Goal: Communication & Community: Share content

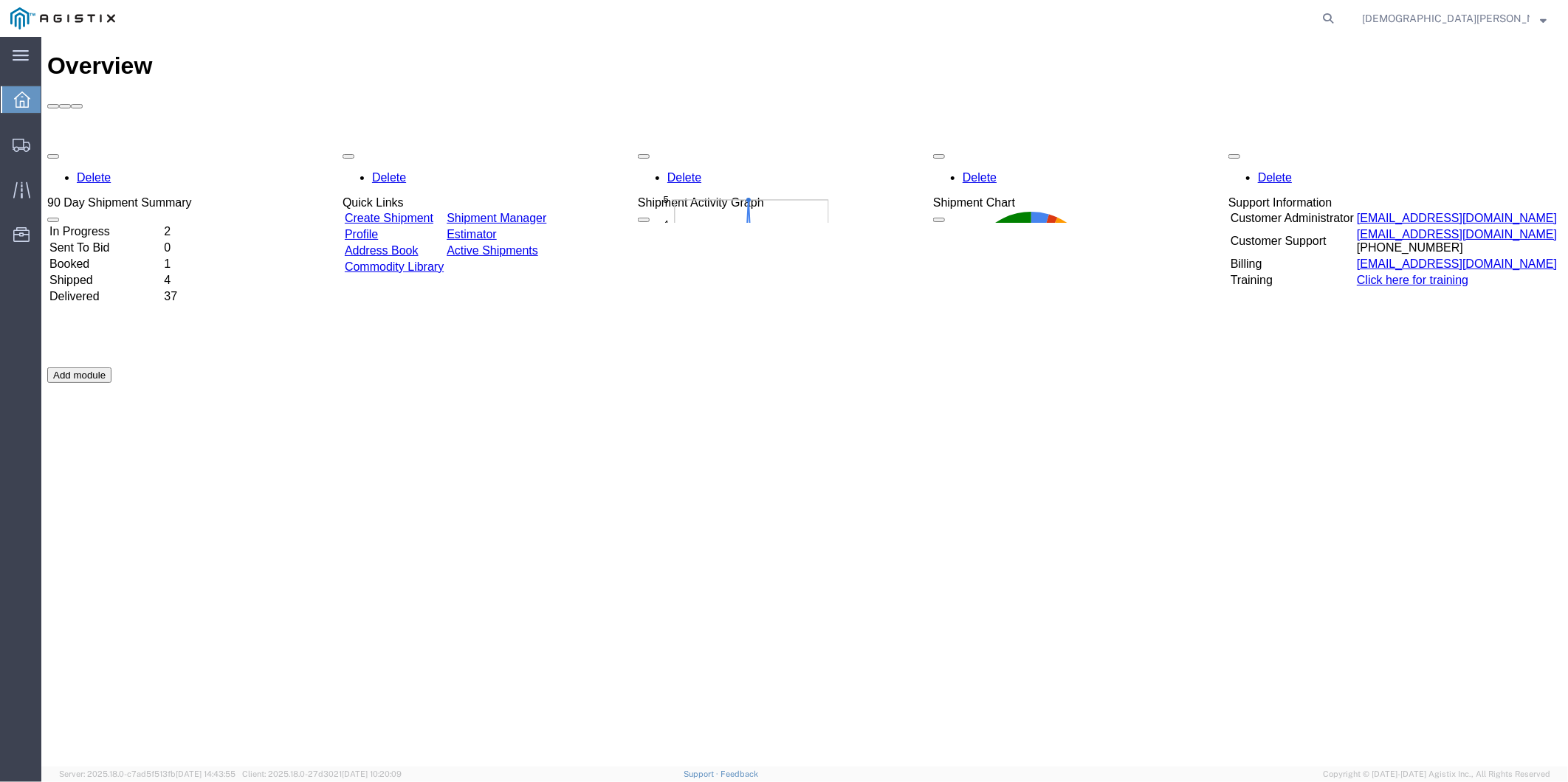
click at [1341, 16] on form at bounding box center [1328, 18] width 23 height 37
click at [1339, 15] on icon at bounding box center [1328, 18] width 21 height 21
paste input "56745312"
type input "56745312"
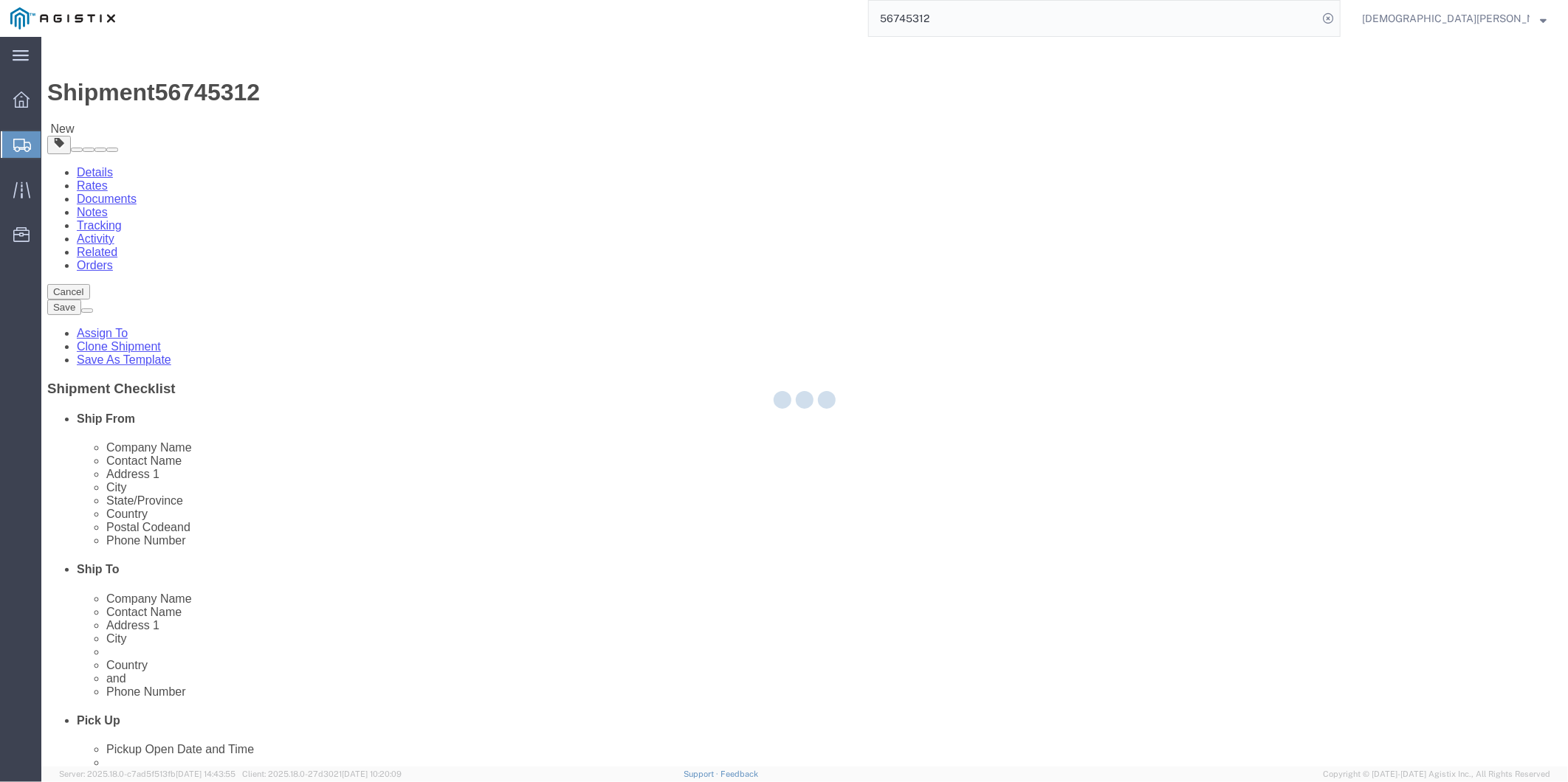
select select "49917"
select select
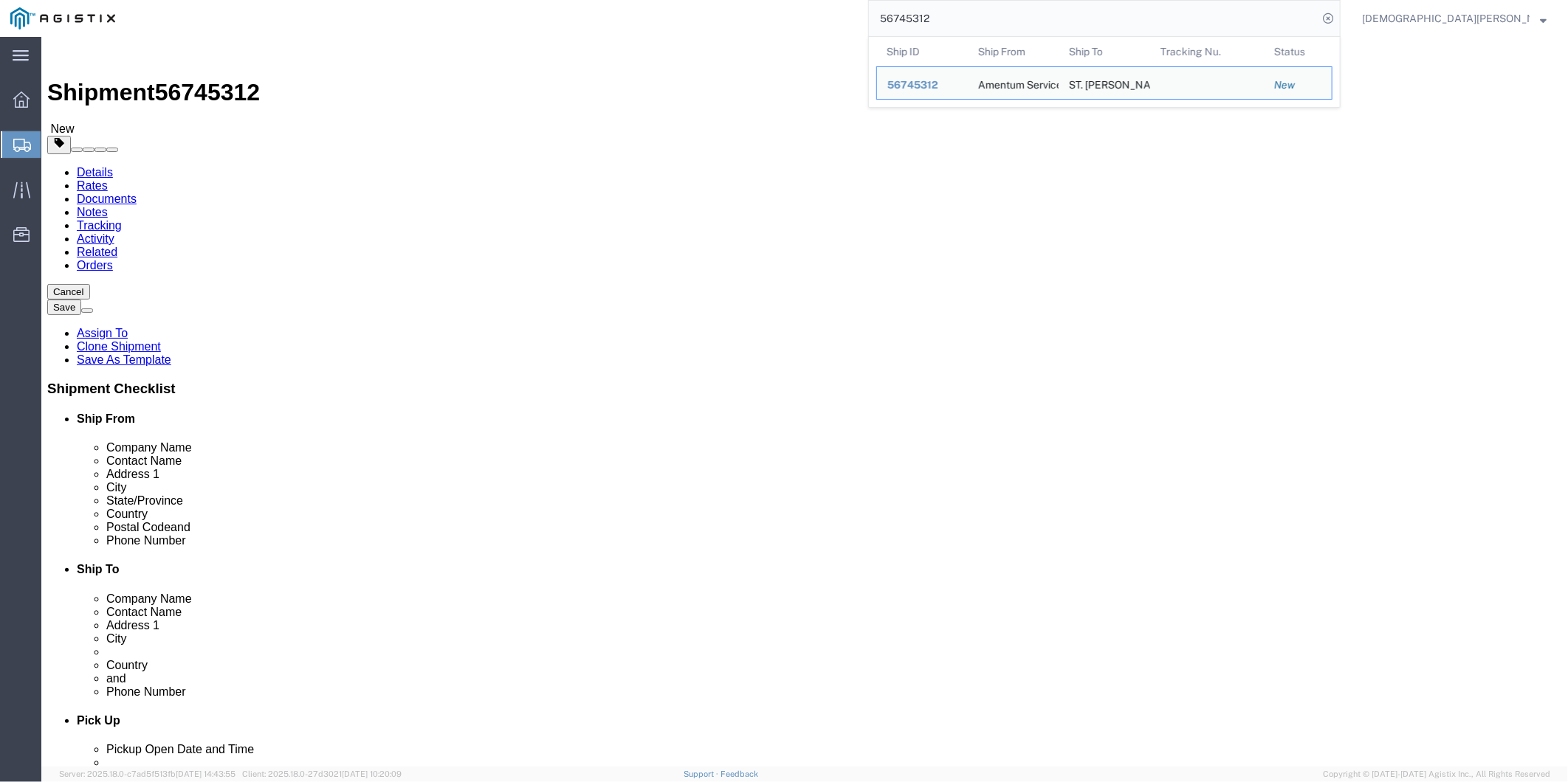
click div "Shipment Information Package Information Special Services"
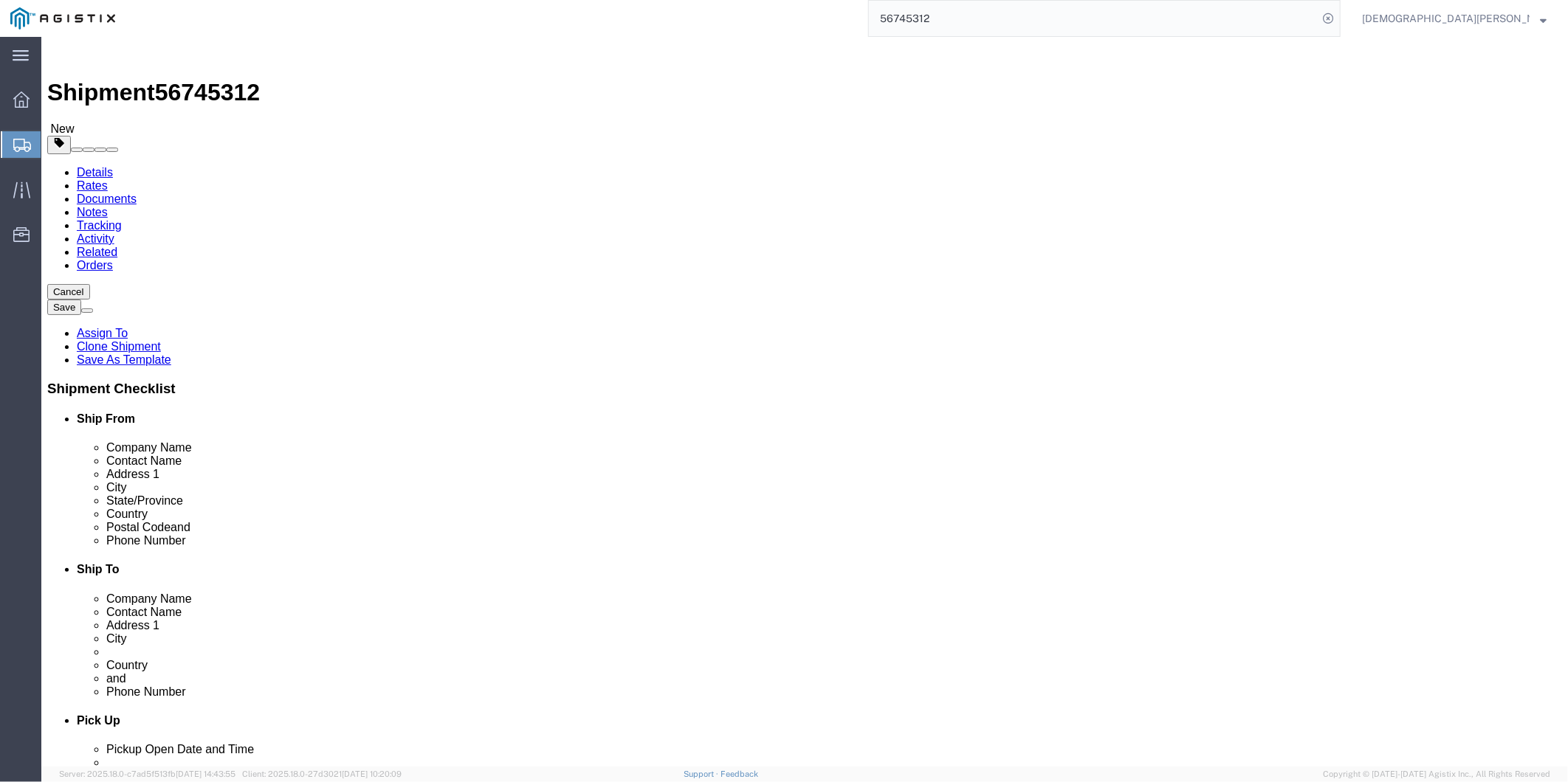
click input "Amentum Services, Inc."
click div "[PERSON_NAME]"
click input "[PERSON_NAME]"
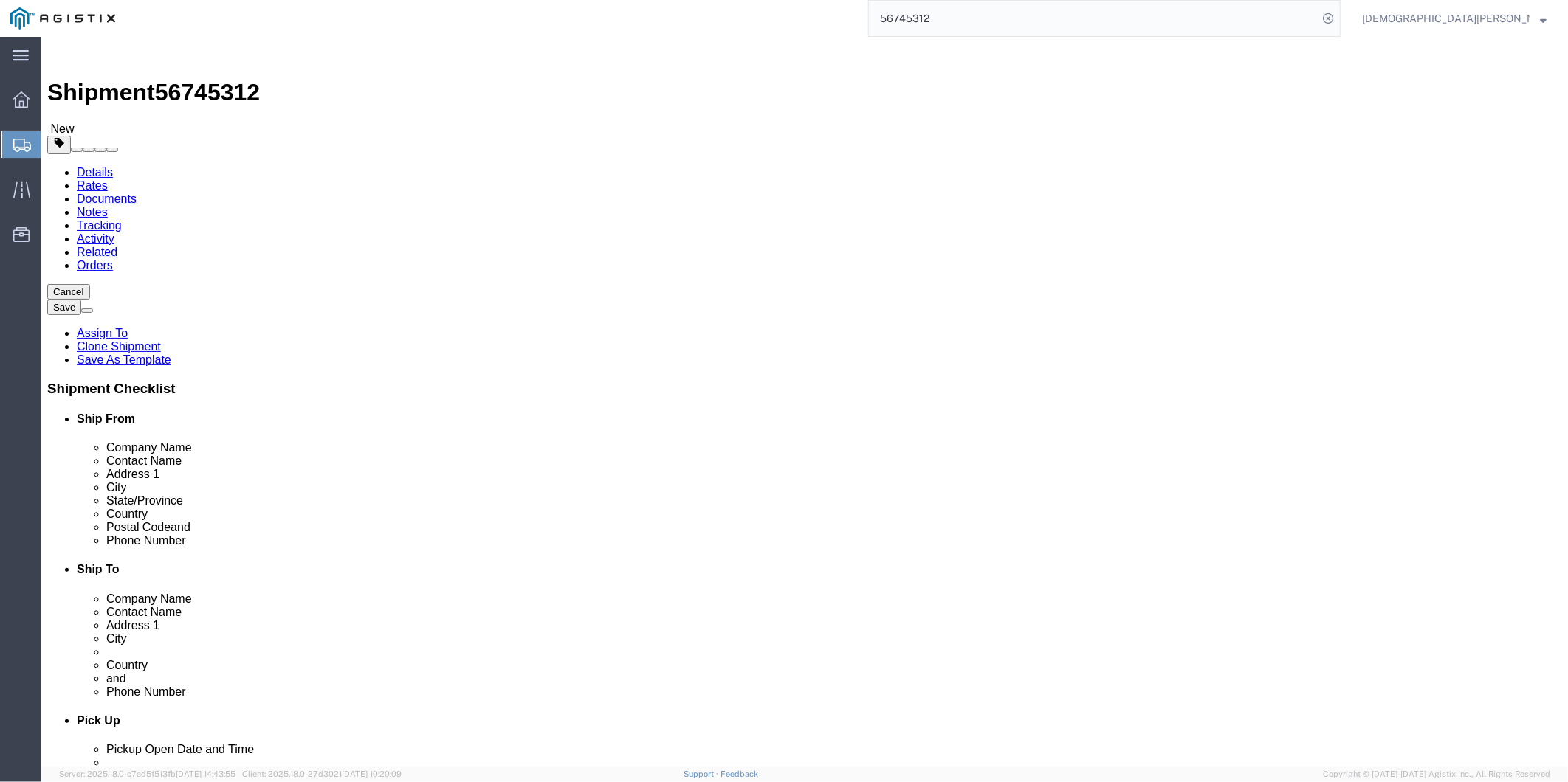
click input "[PERSON_NAME]"
drag, startPoint x: 319, startPoint y: 615, endPoint x: 214, endPoint y: 615, distance: 105.0
click div "[PHONE_NUMBER]"
click input "4640 Subchaser Ct"
drag, startPoint x: 338, startPoint y: 457, endPoint x: 30, endPoint y: 442, distance: 308.4
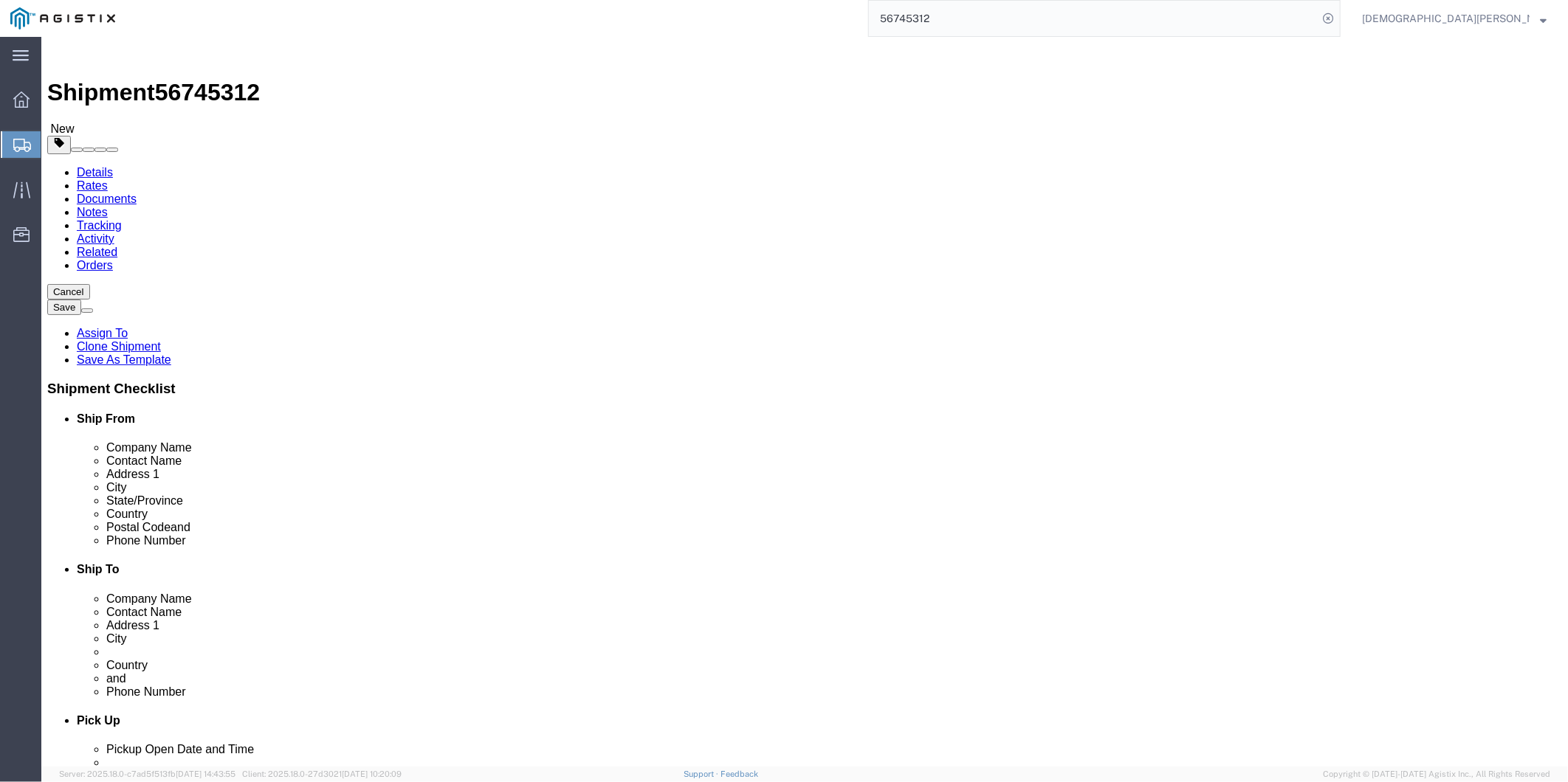
click div "Location [GEOGRAPHIC_DATA], [GEOGRAPHIC_DATA] My Profile Location GD-OTS [GEOGR…"
click input "Building 200"
drag, startPoint x: 313, startPoint y: 483, endPoint x: 131, endPoint y: 477, distance: 182.1
click div "Address 2 Building 200"
click input "32244"
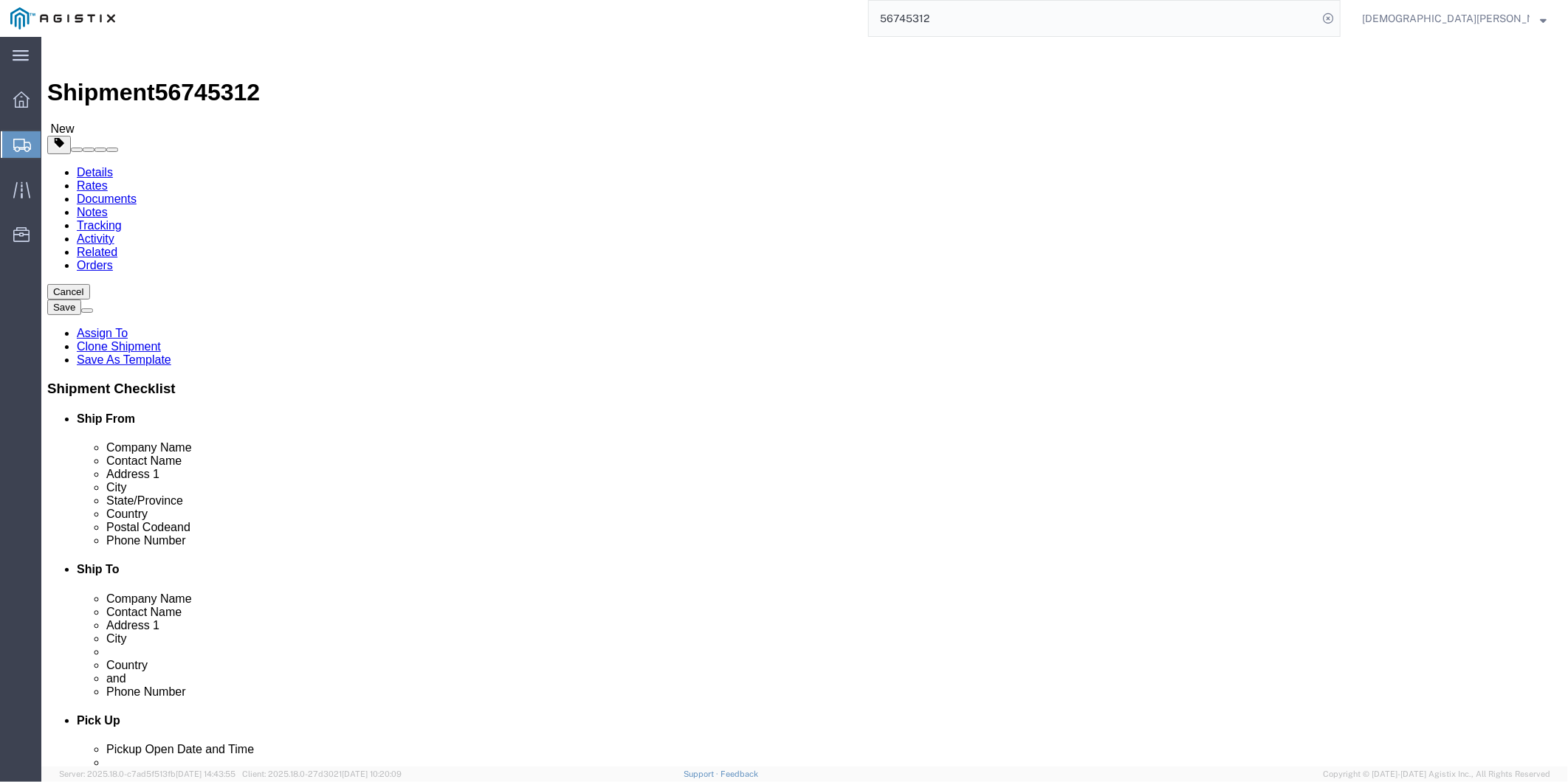
drag, startPoint x: 271, startPoint y: 595, endPoint x: 201, endPoint y: 582, distance: 71.2
click div "Location [GEOGRAPHIC_DATA], [GEOGRAPHIC_DATA] My Profile Location GD-OTS [GEOGR…"
drag, startPoint x: 961, startPoint y: 391, endPoint x: 973, endPoint y: 392, distance: 12.0
click input "ST. [PERSON_NAME] Marine Unit"
drag, startPoint x: 985, startPoint y: 397, endPoint x: 729, endPoint y: 392, distance: 256.0
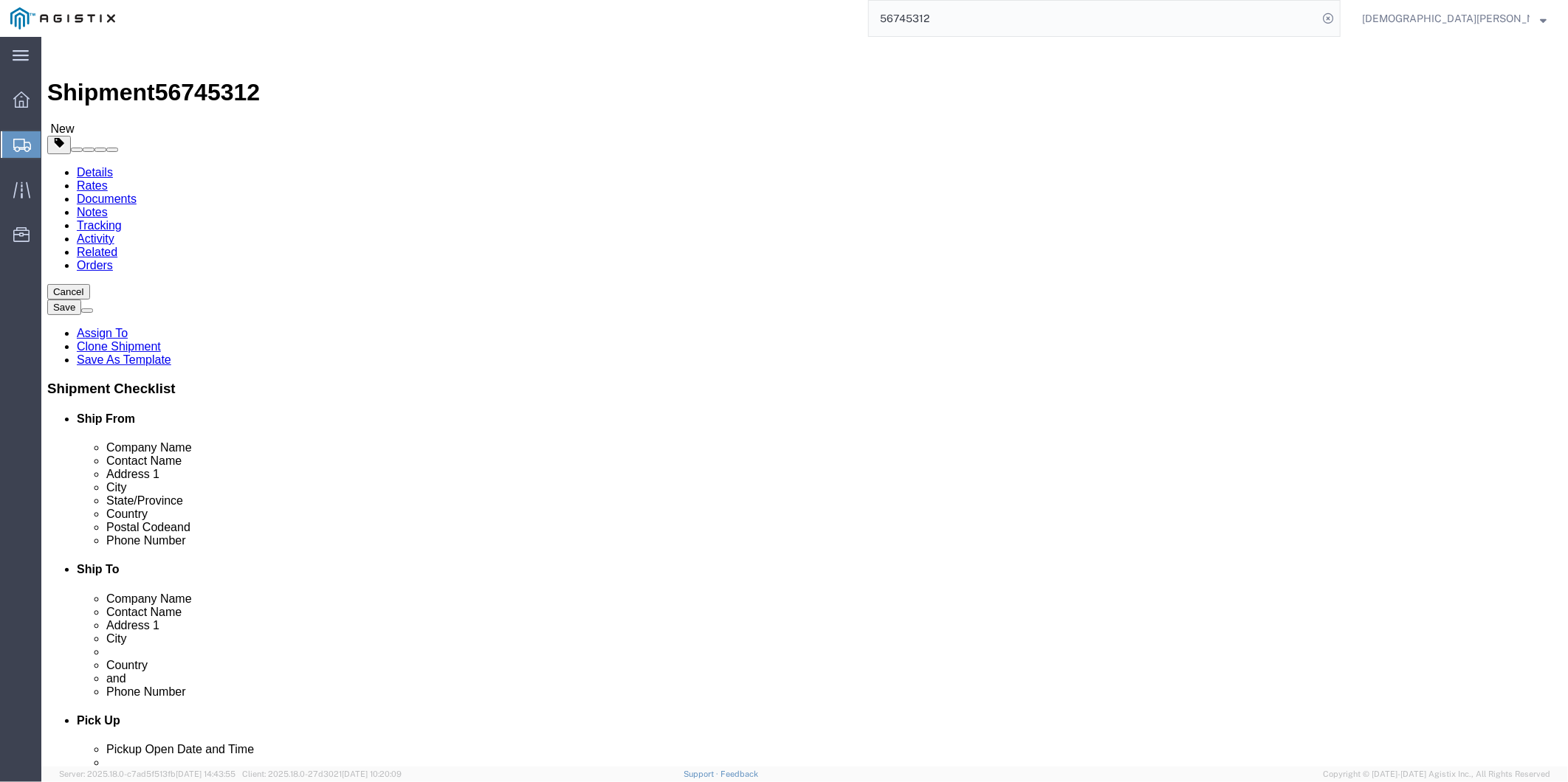
click div "Company Name ST. [PERSON_NAME] Marine Unit"
drag, startPoint x: 1019, startPoint y: 457, endPoint x: 978, endPoint y: 454, distance: 41.1
click input "5328 [GEOGRAPHIC_DATA]"
drag, startPoint x: 966, startPoint y: 454, endPoint x: 839, endPoint y: 451, distance: 127.0
click input "5328 [GEOGRAPHIC_DATA]"
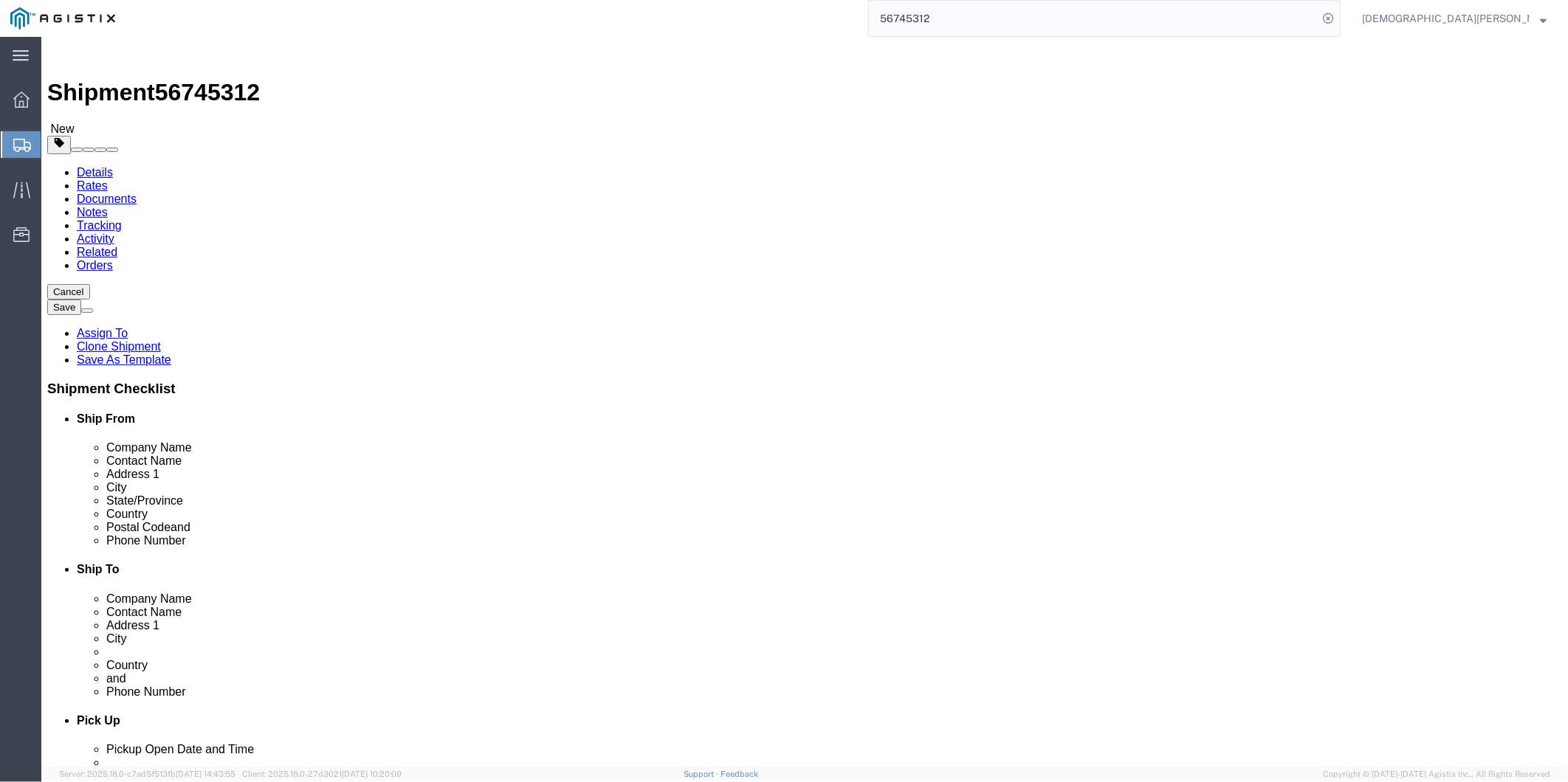
click input "Building C, suite 207"
drag, startPoint x: 776, startPoint y: 483, endPoint x: 601, endPoint y: 481, distance: 175.0
click div "Ship From Location Location [GEOGRAPHIC_DATA], [GEOGRAPHIC_DATA] My Profile Loc…"
click input "St. [PERSON_NAME]"
drag, startPoint x: 925, startPoint y: 512, endPoint x: 728, endPoint y: 516, distance: 197.0
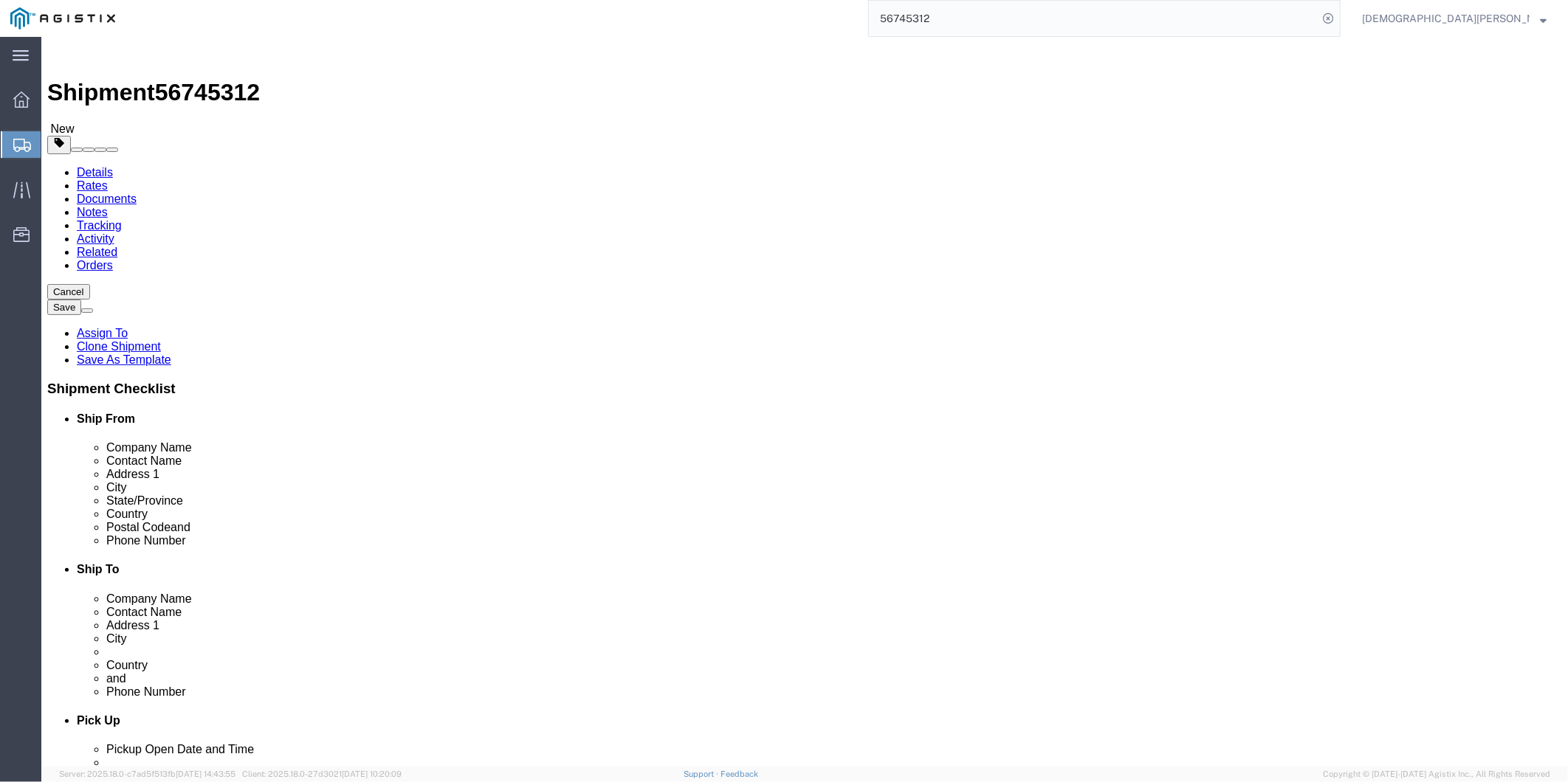
click div "City [GEOGRAPHIC_DATA][PERSON_NAME]"
click icon
click dd "20000.00 USD"
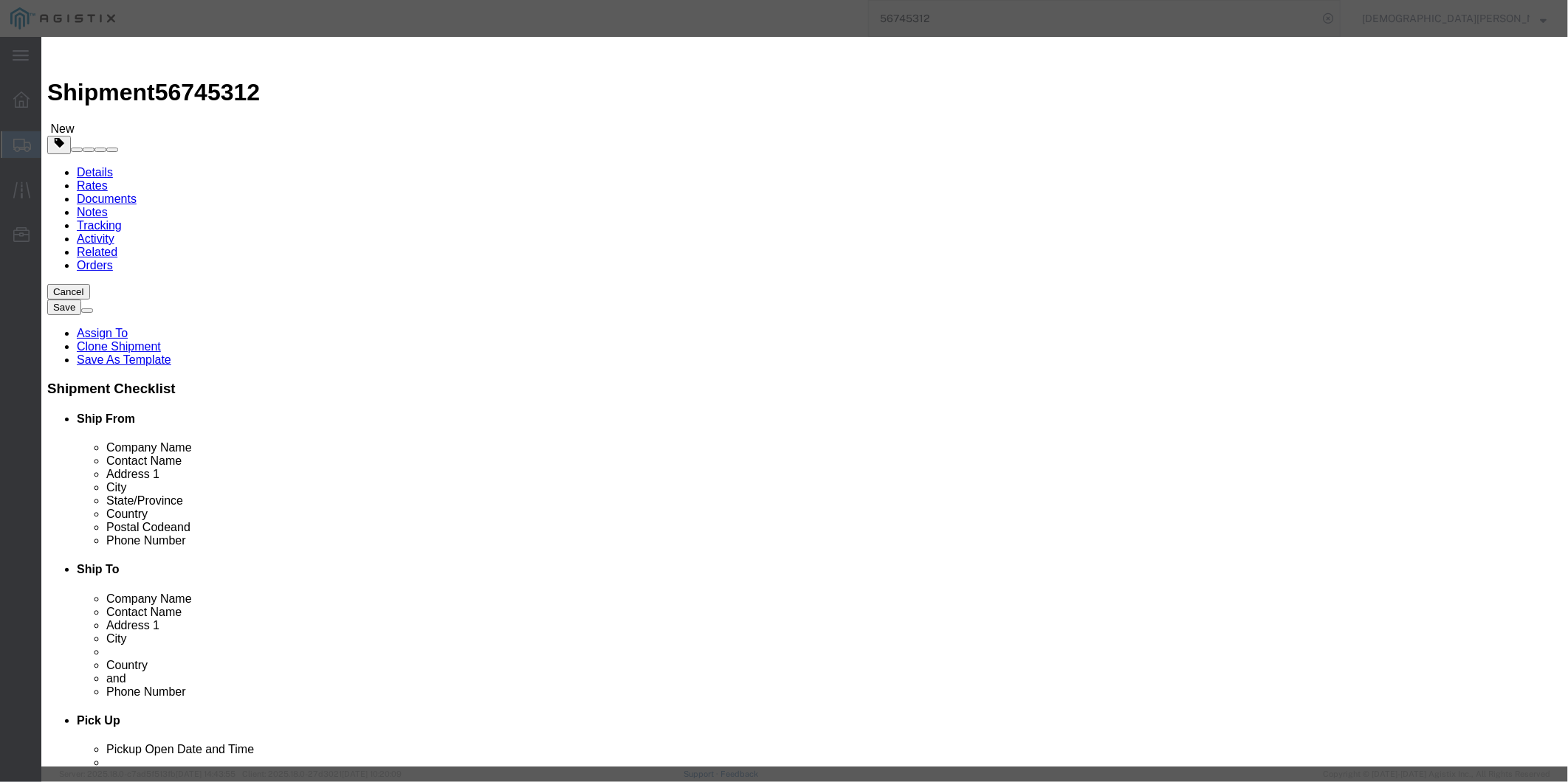
drag, startPoint x: 908, startPoint y: 108, endPoint x: 1052, endPoint y: 104, distance: 144.1
click textarea "Binocular Night Vision Device"
drag, startPoint x: 532, startPoint y: 167, endPoint x: 481, endPoint y: 172, distance: 51.2
click div "Total Value 20000.00 Select ADP AED AFN ALL AMD AOA ARS ATS AUD AWG AZN BAM BBD…"
click button "Close"
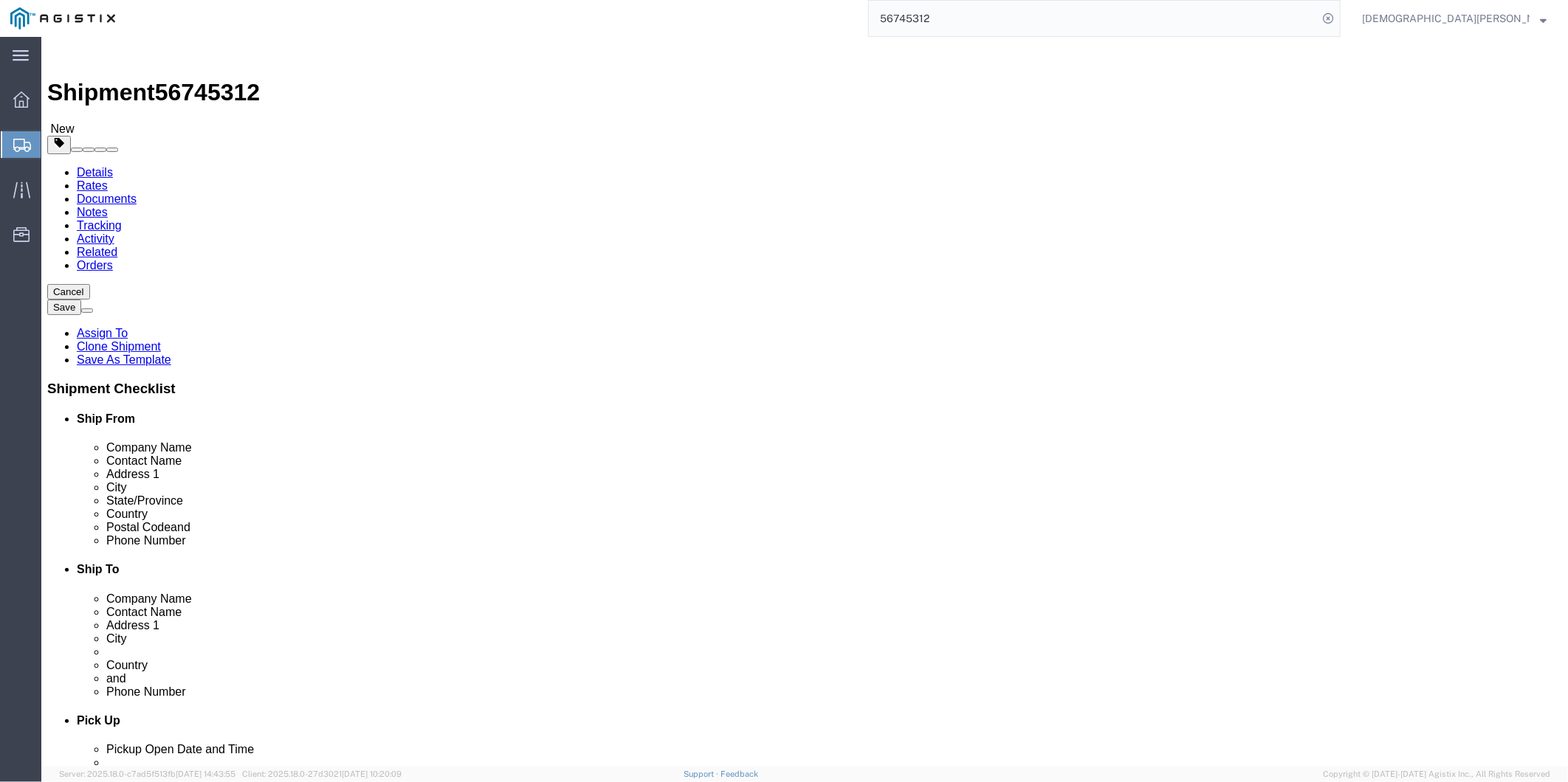
click icon
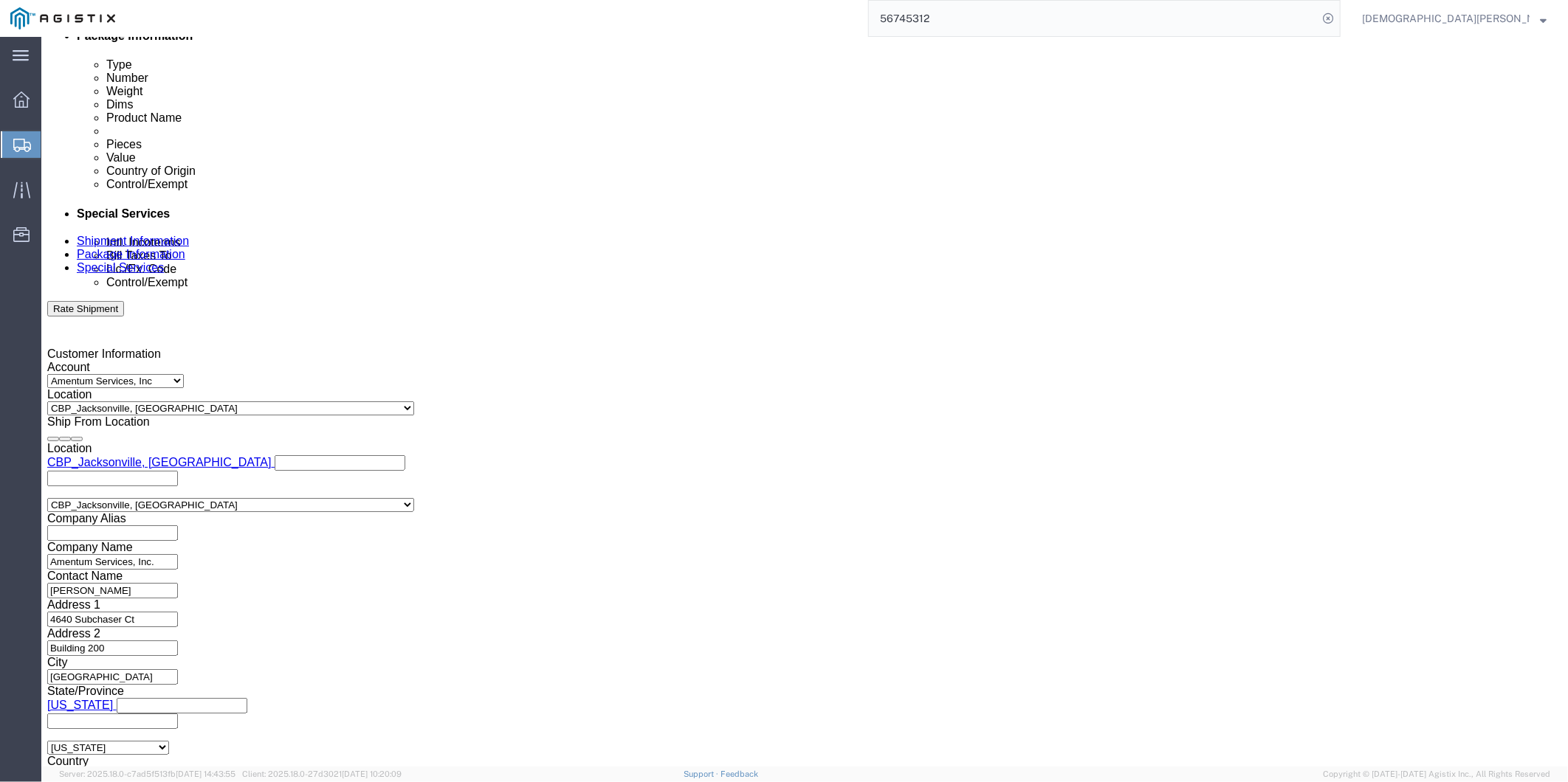
scroll to position [902, 0]
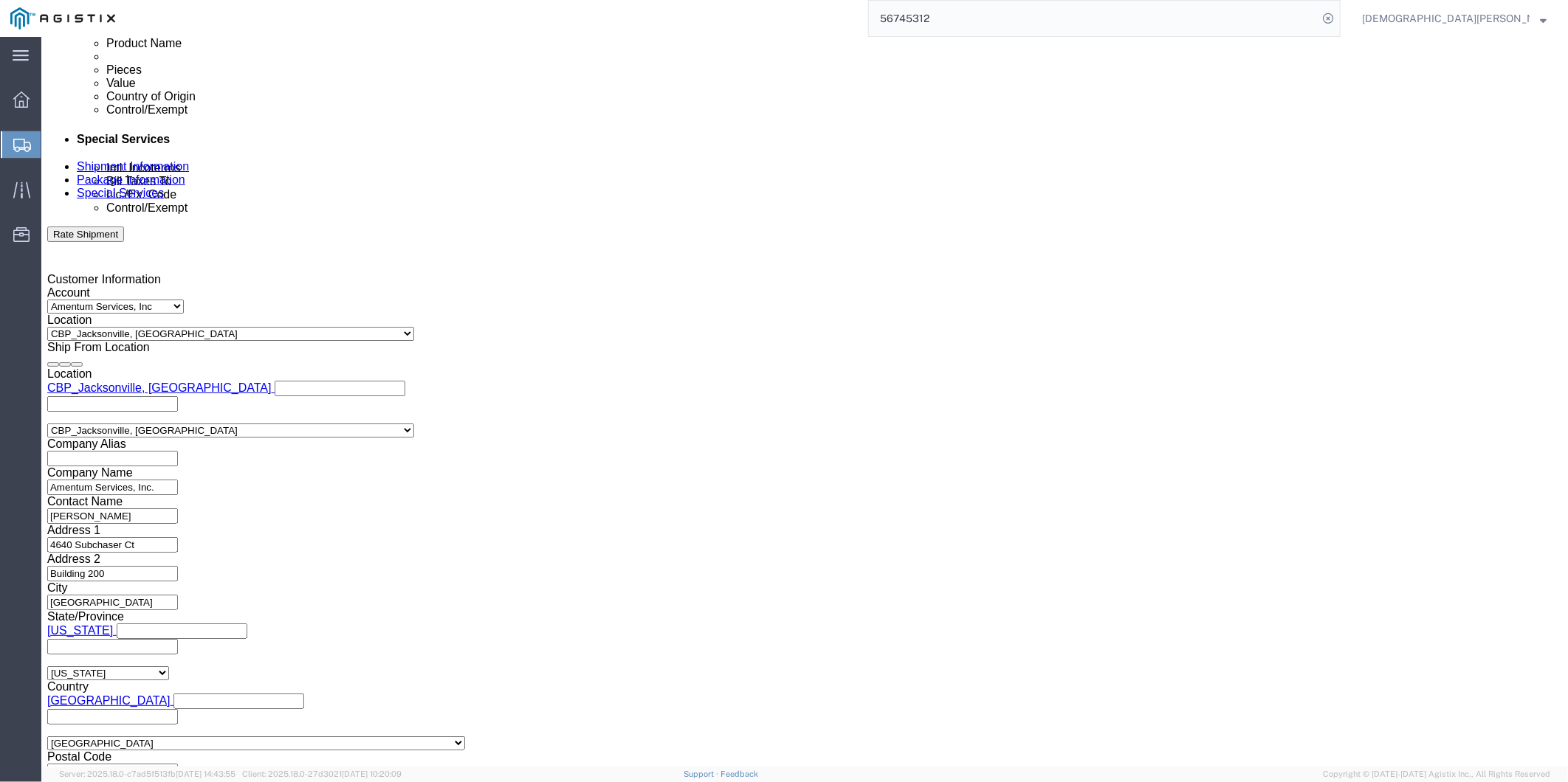
click input "text"
paste input "X20250908020480"
type input "X20250908020480"
click link "Documents"
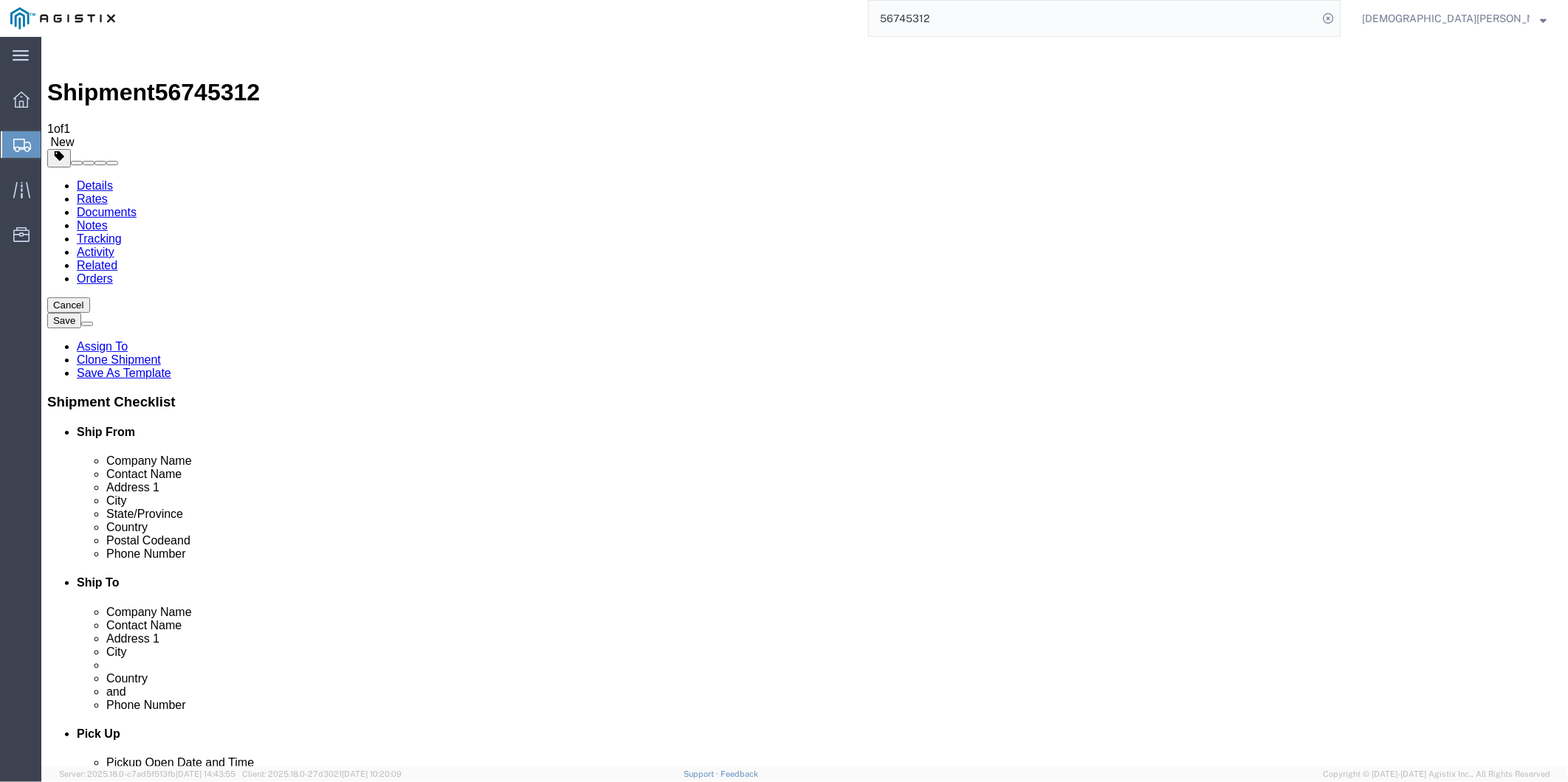
click at [100, 179] on link "Details" at bounding box center [95, 185] width 36 height 12
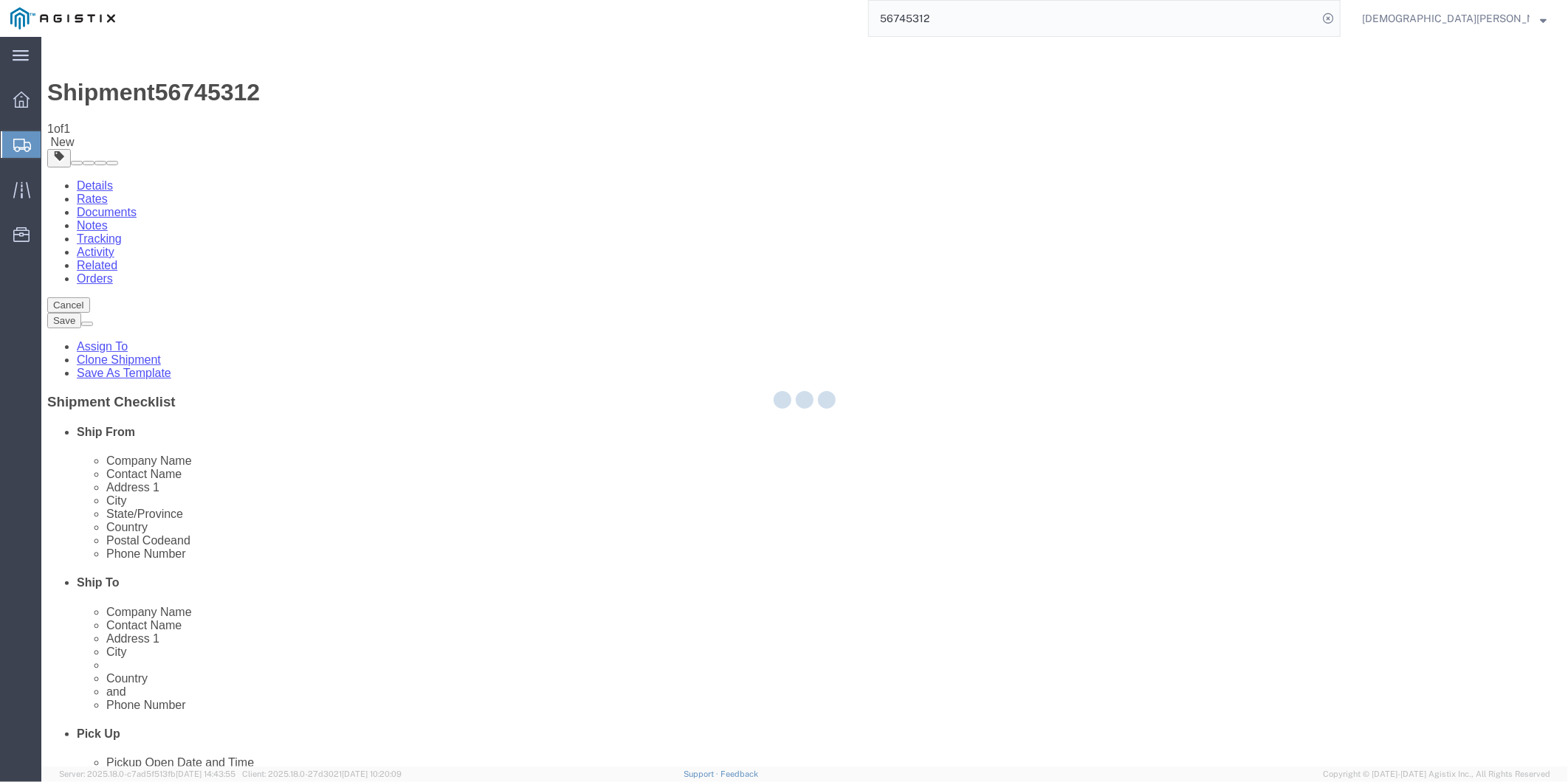
select select "49917"
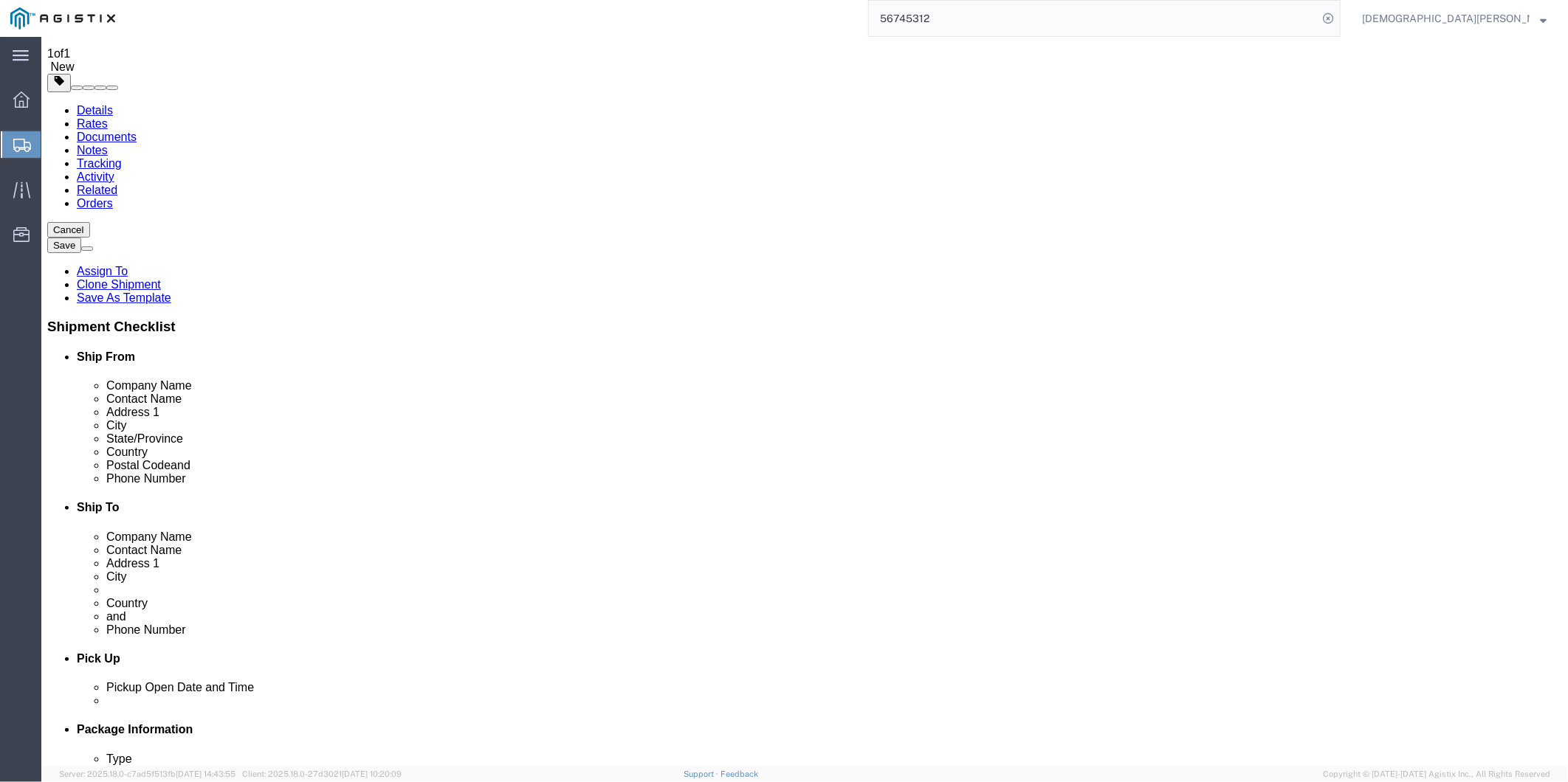
scroll to position [491, 0]
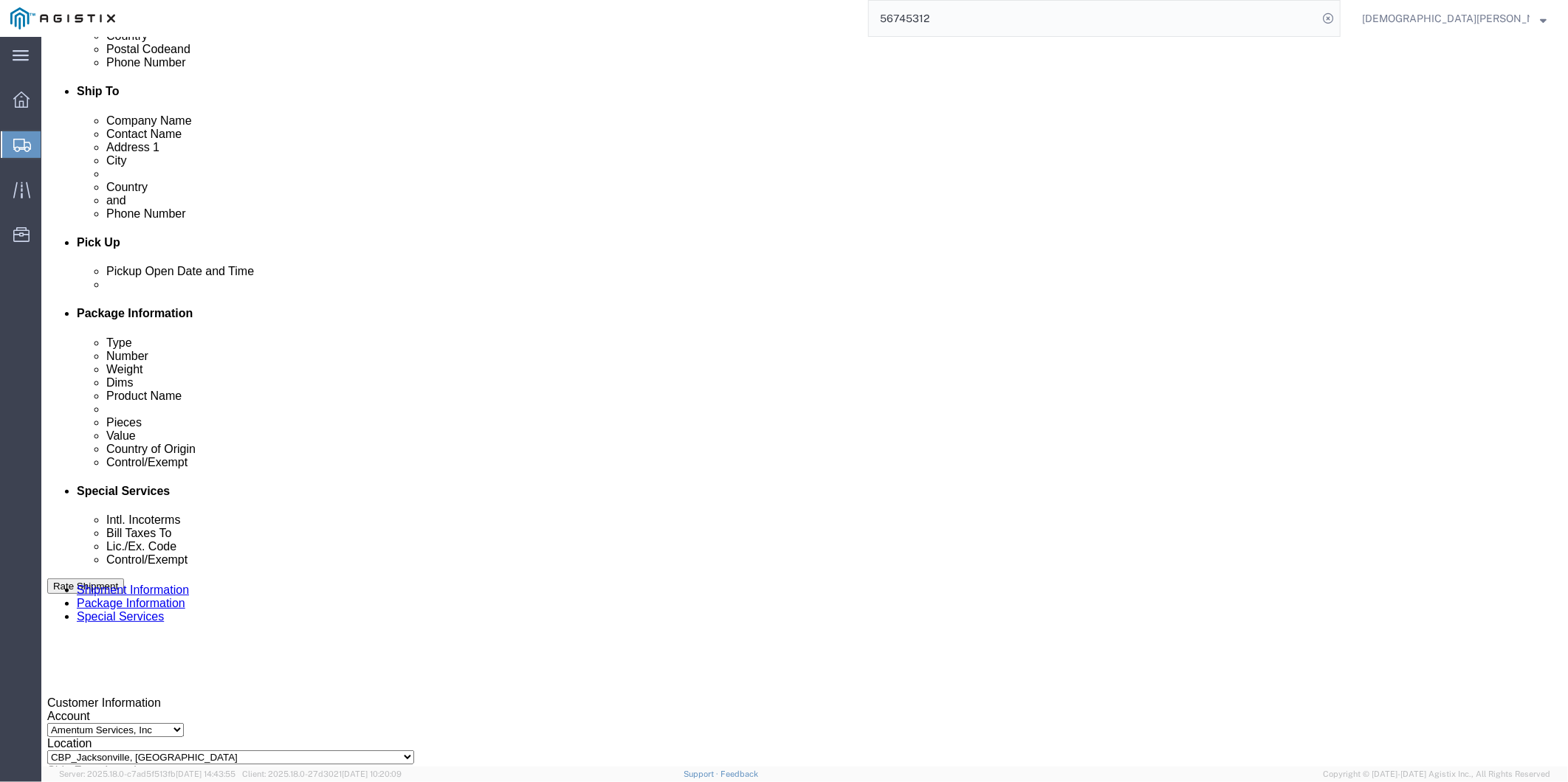
click icon
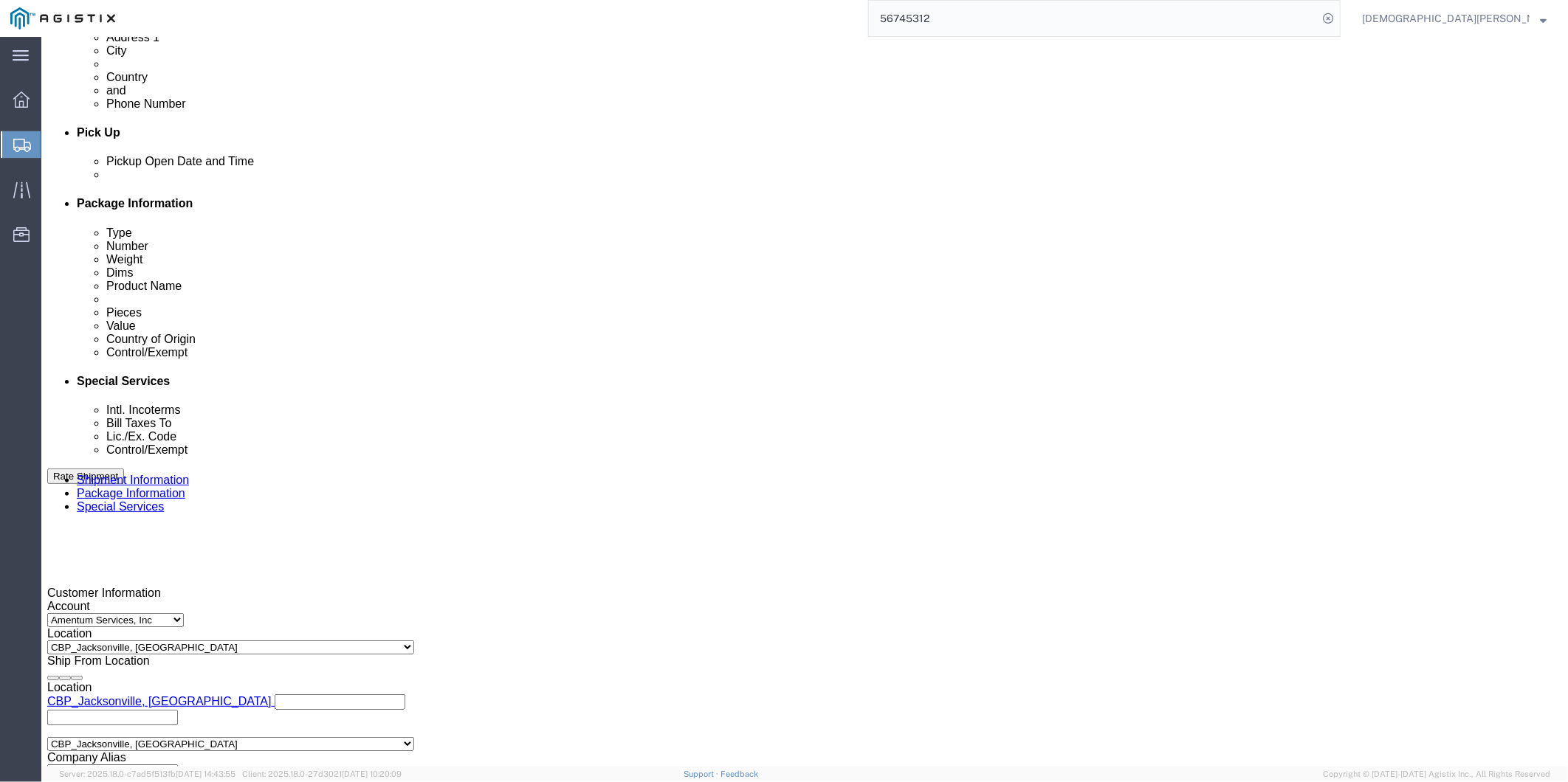
scroll to position [984, 0]
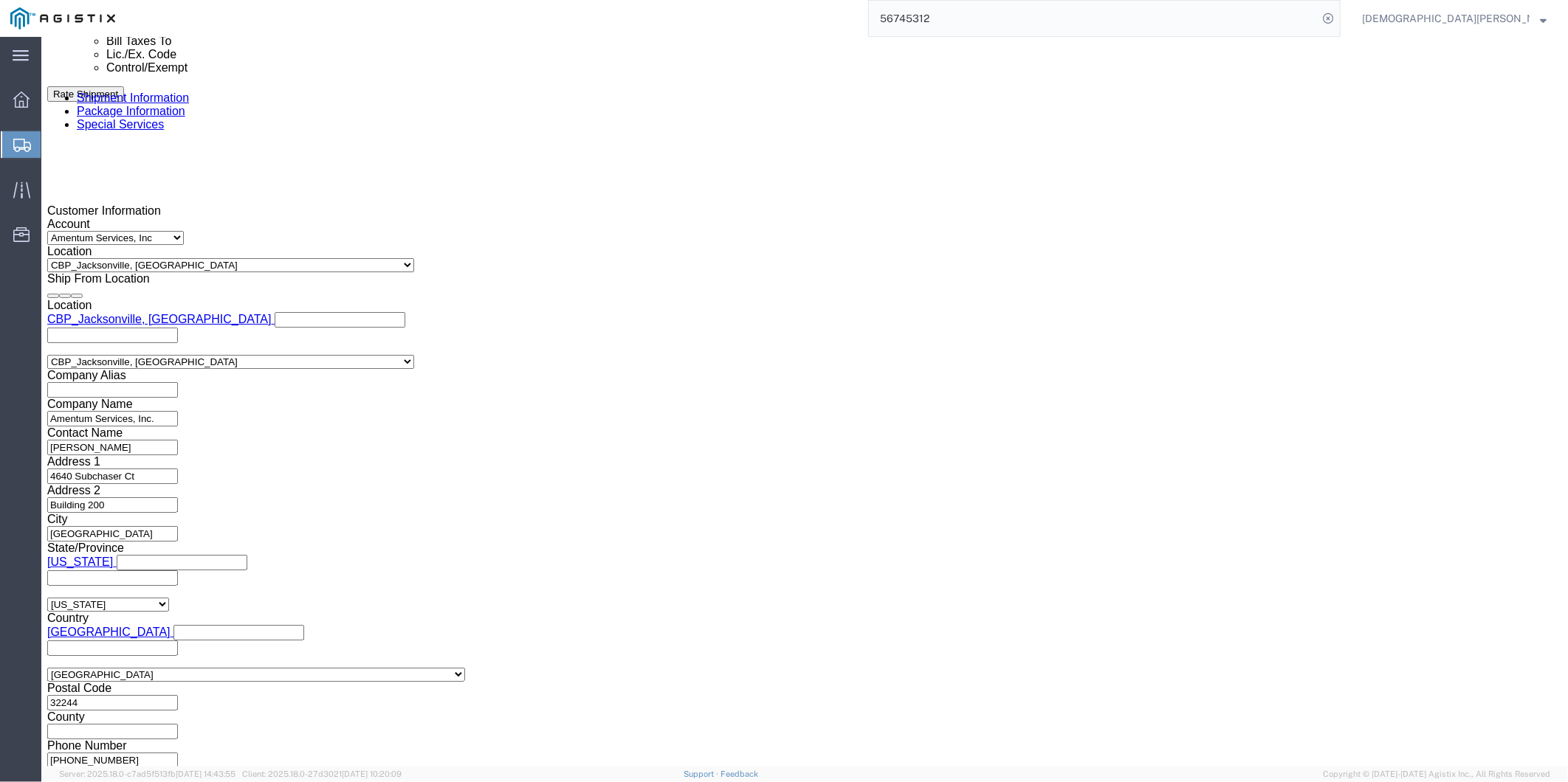
click link "Documents"
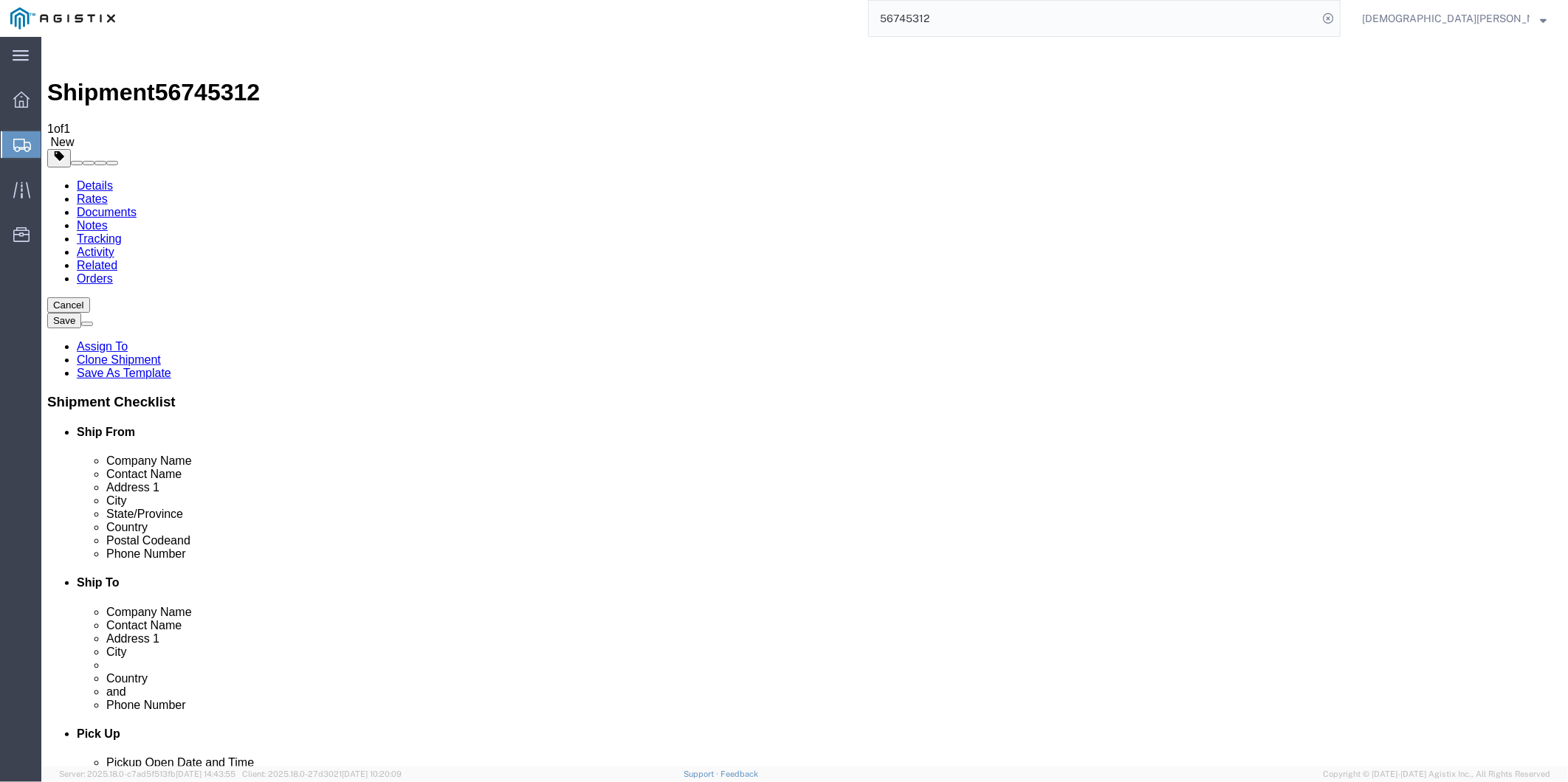
click at [127, 339] on link "Assign To" at bounding box center [102, 345] width 51 height 12
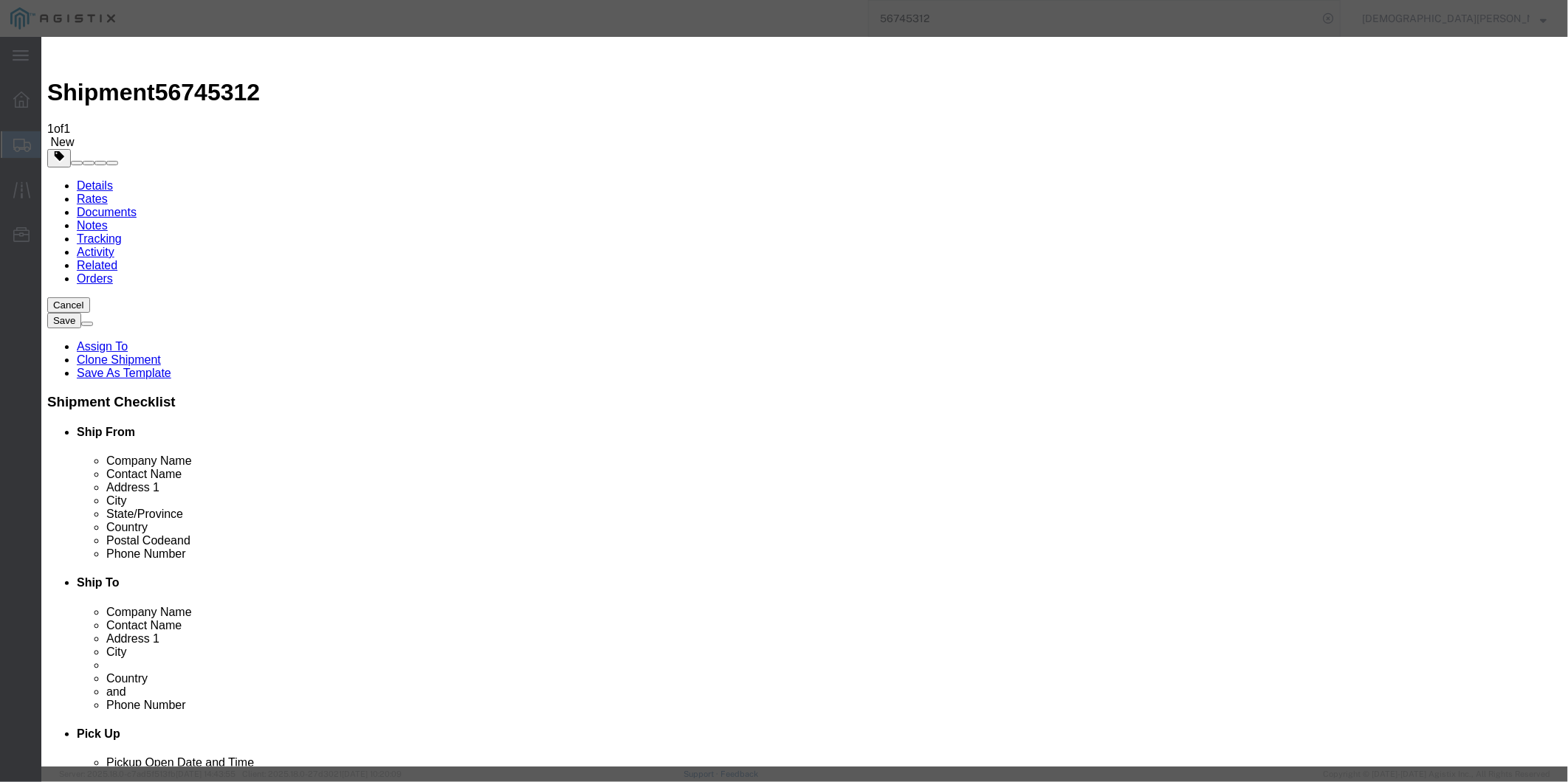
select select "101678"
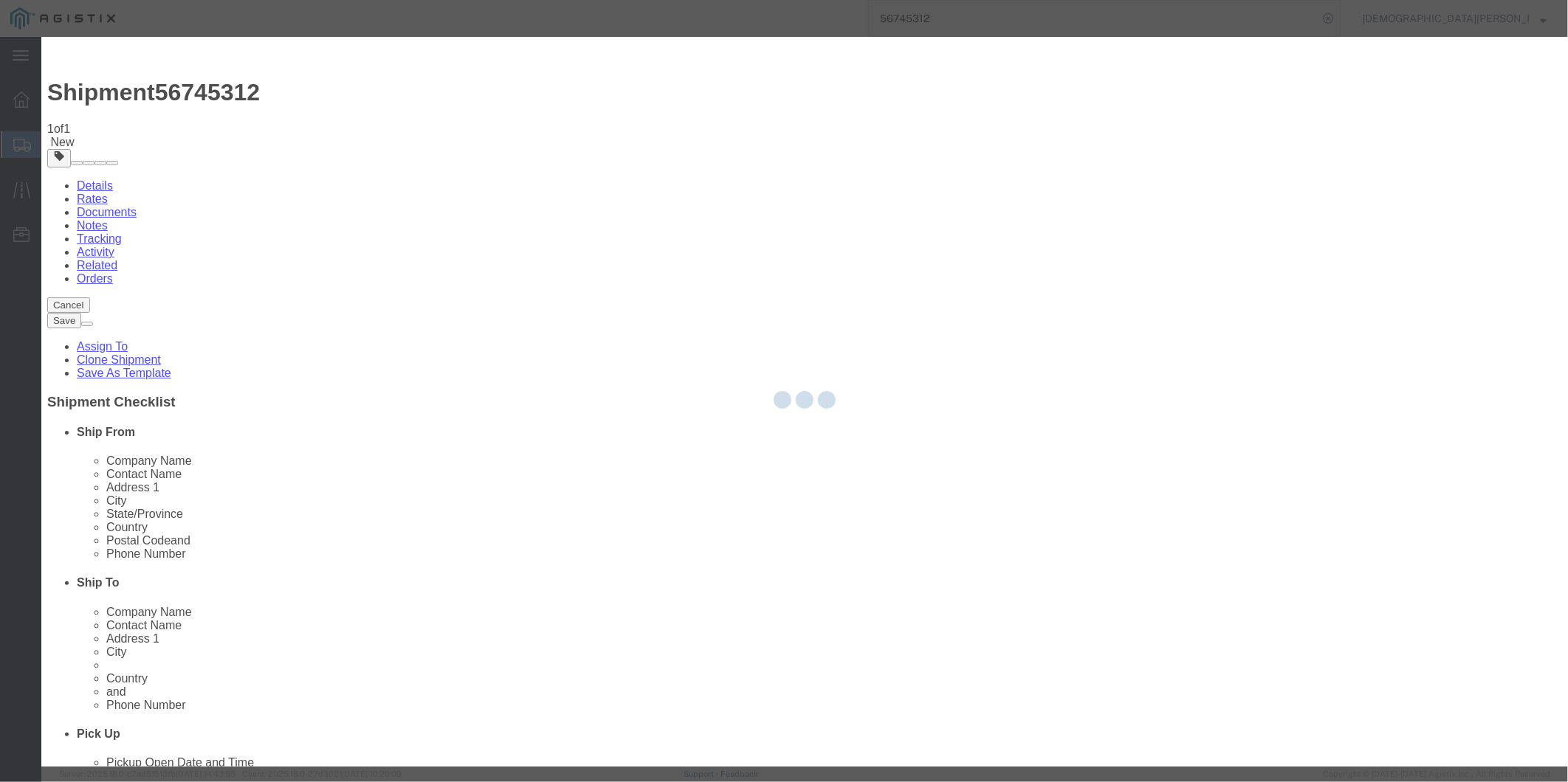
select select
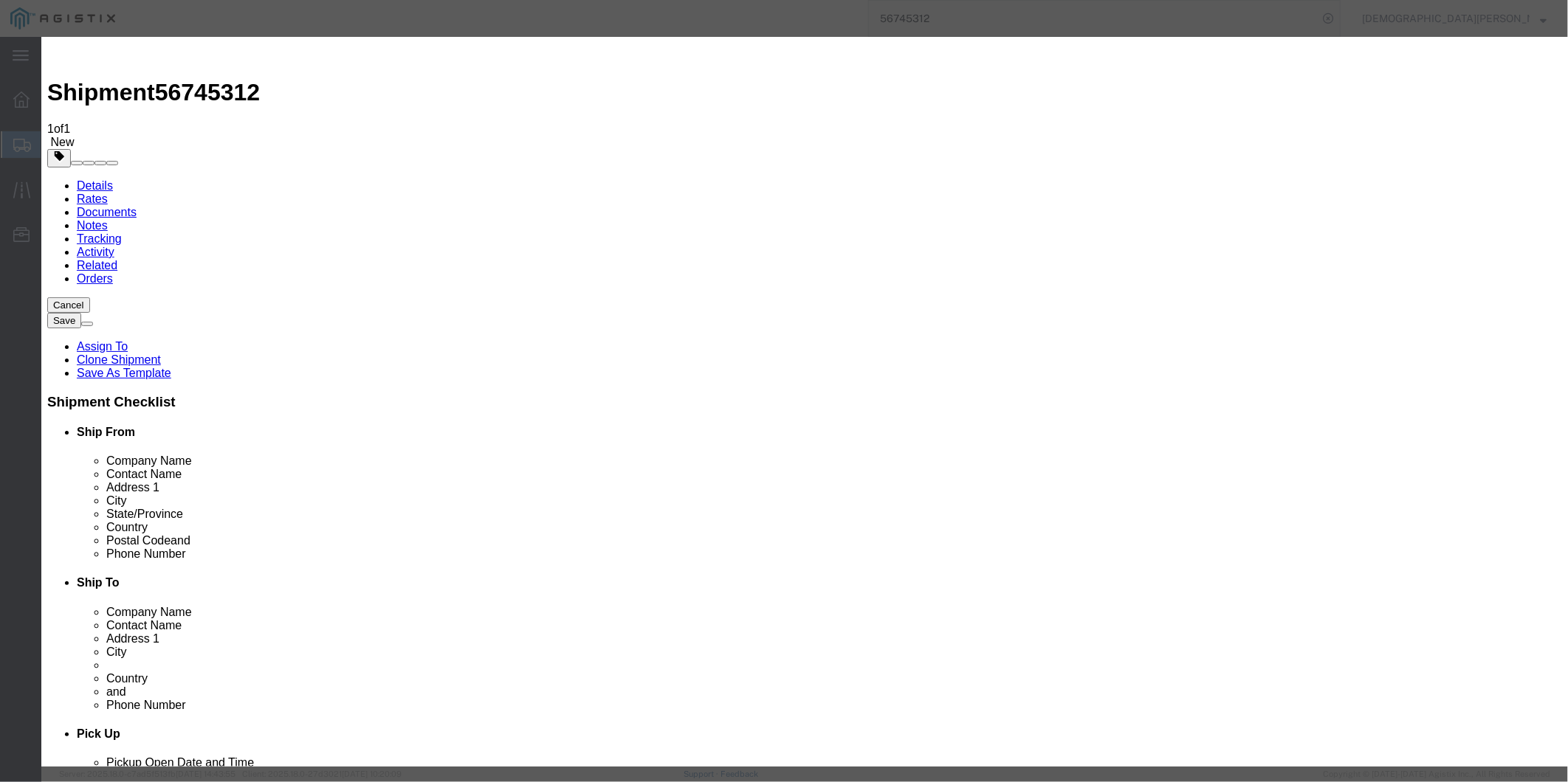
type input "tm"
select select "51622"
paste textarea "ITN: X20250908020480"
type textarea "ITN: X20250908020480"
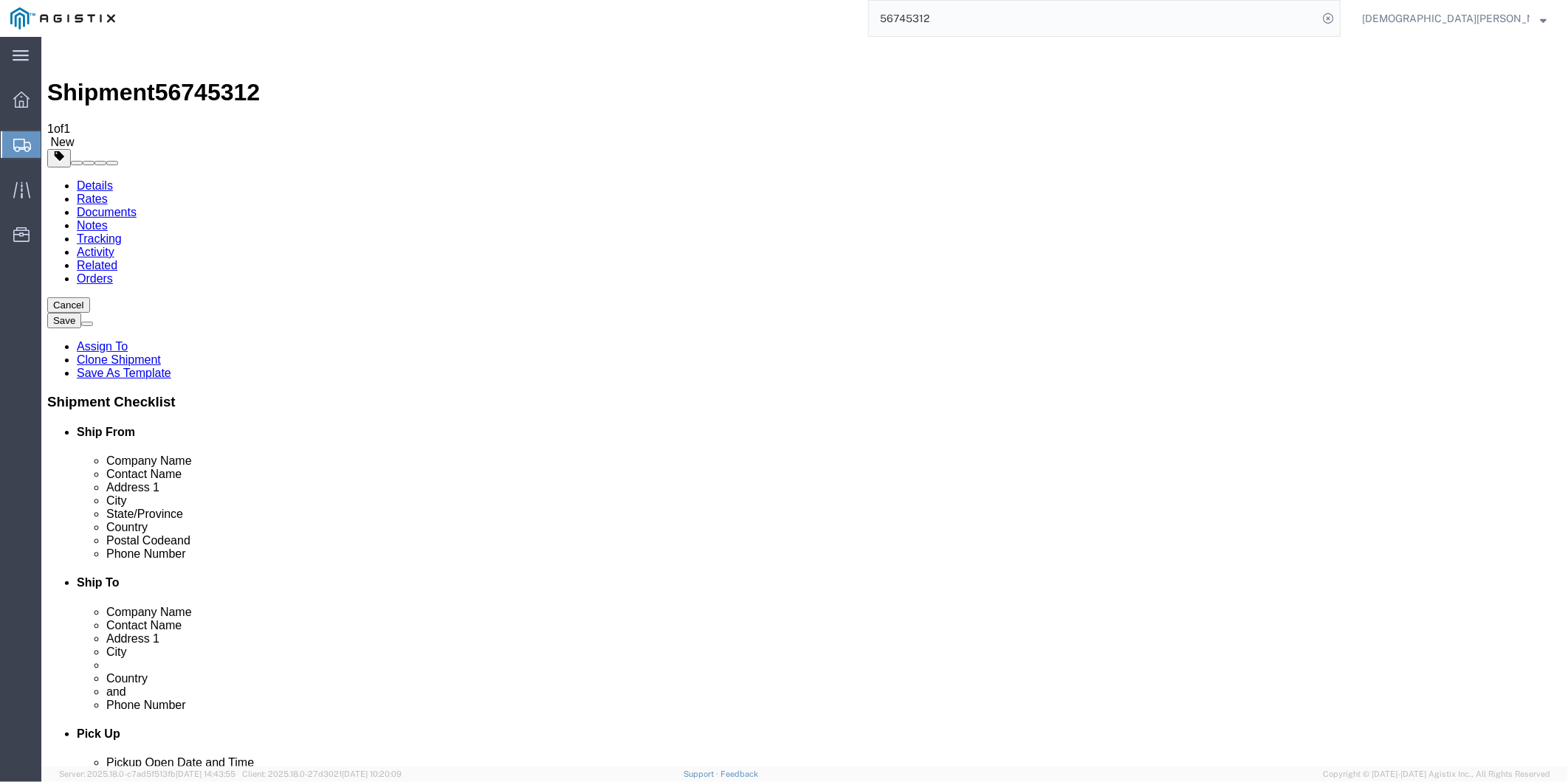
click at [135, 205] on link "Documents" at bounding box center [106, 211] width 60 height 12
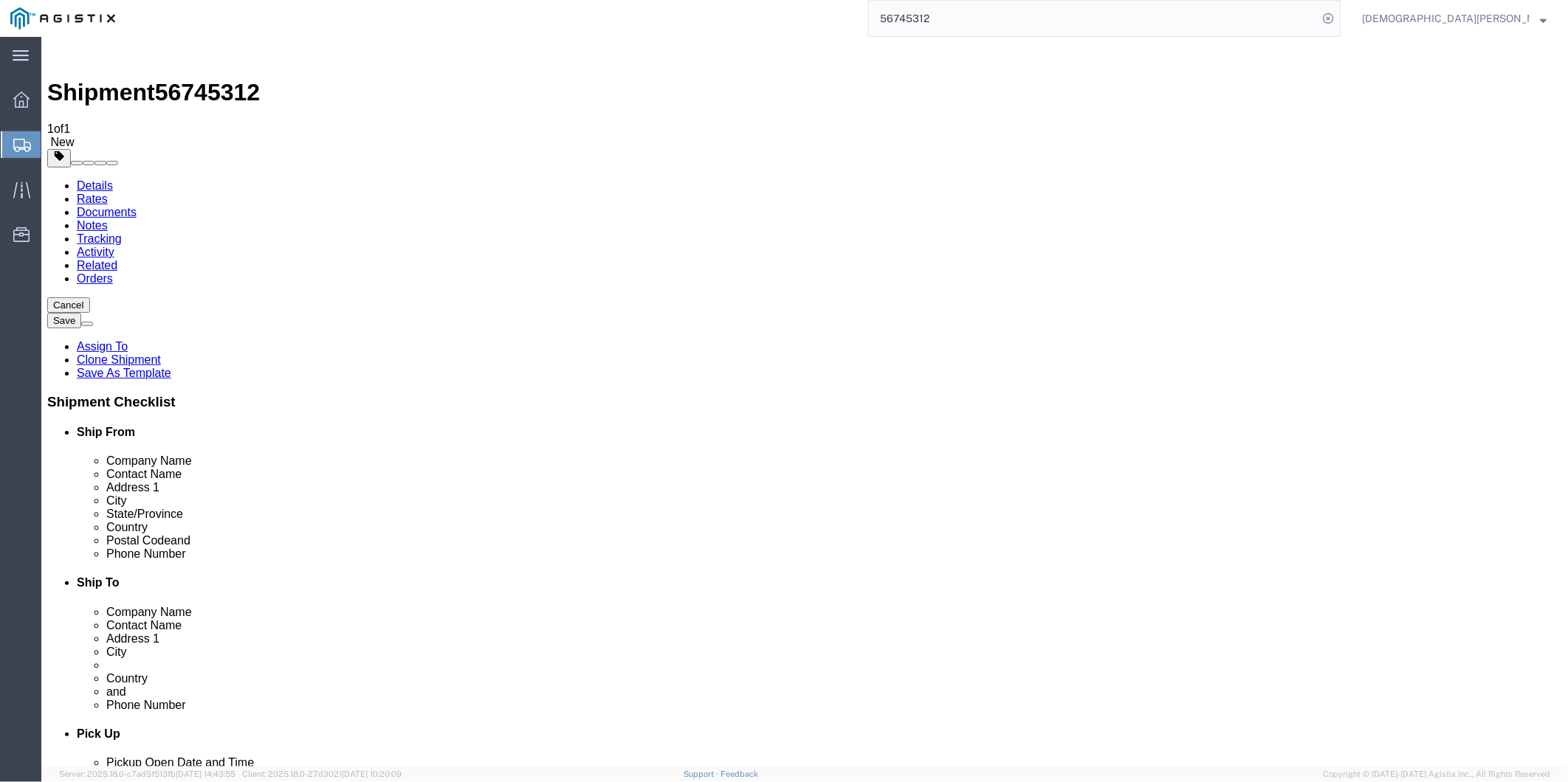
click at [135, 205] on link "Documents" at bounding box center [106, 211] width 60 height 12
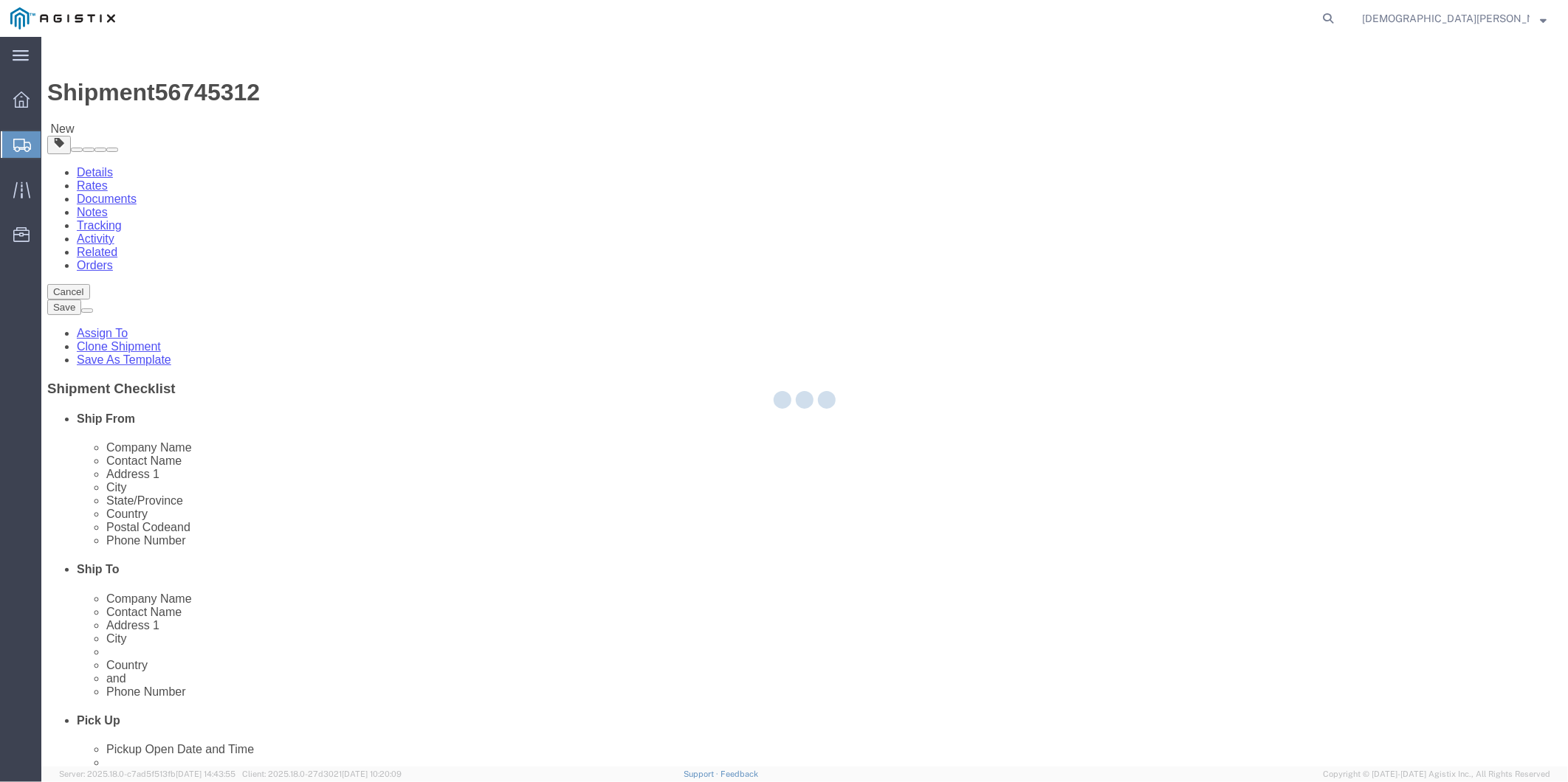
select select "49917"
select select
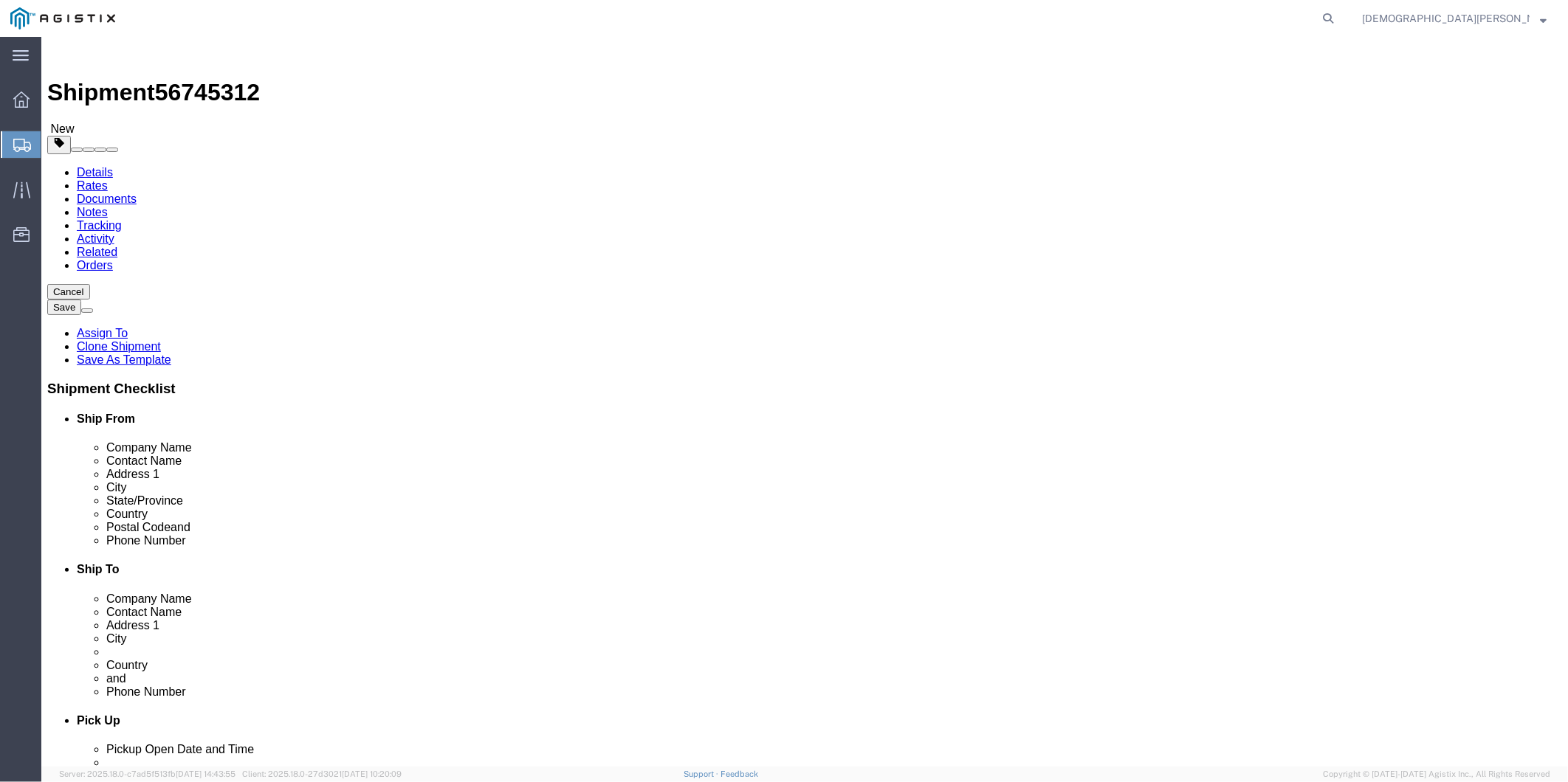
click link "Documents"
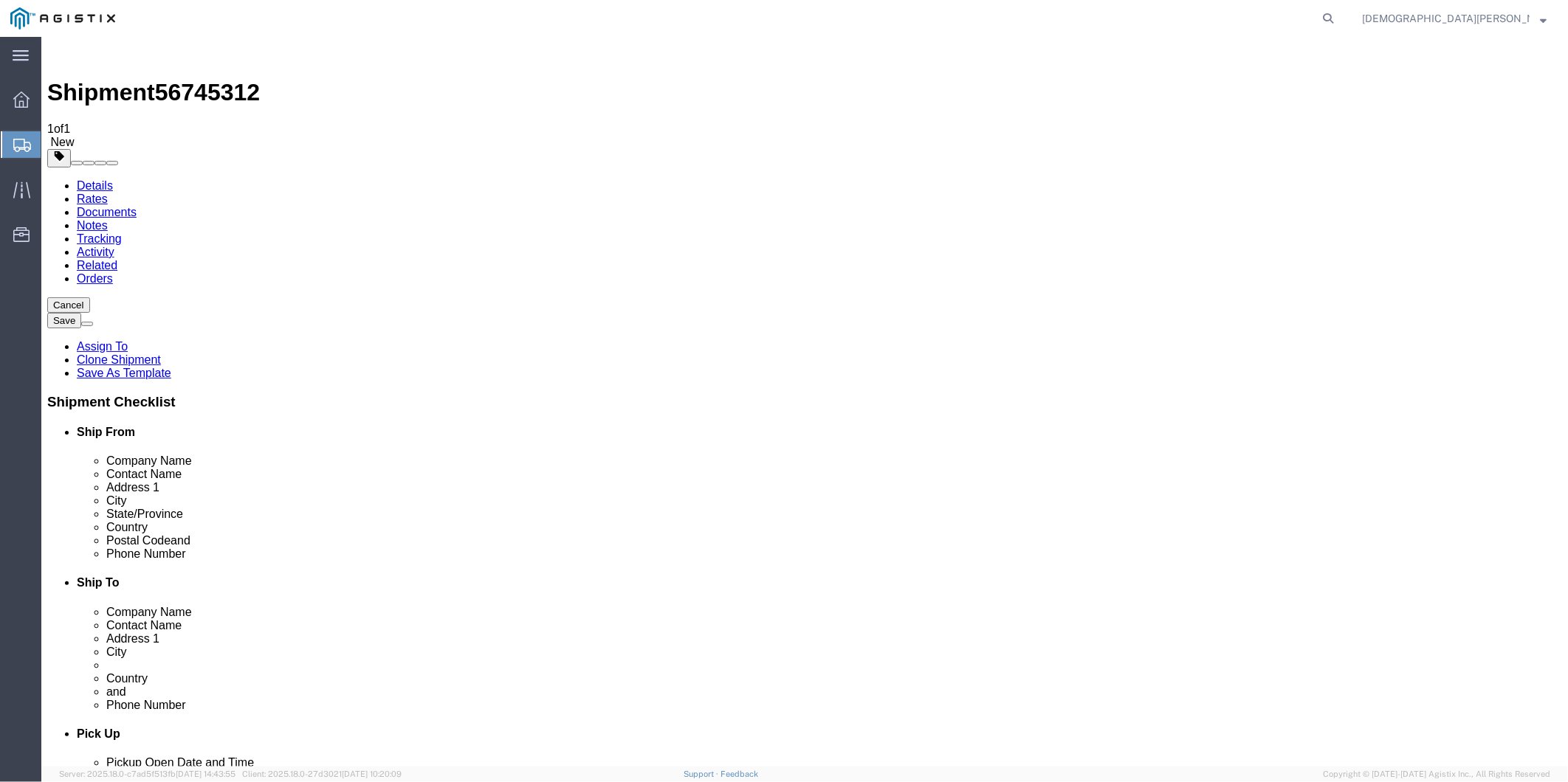
click at [135, 205] on link "Documents" at bounding box center [106, 211] width 60 height 12
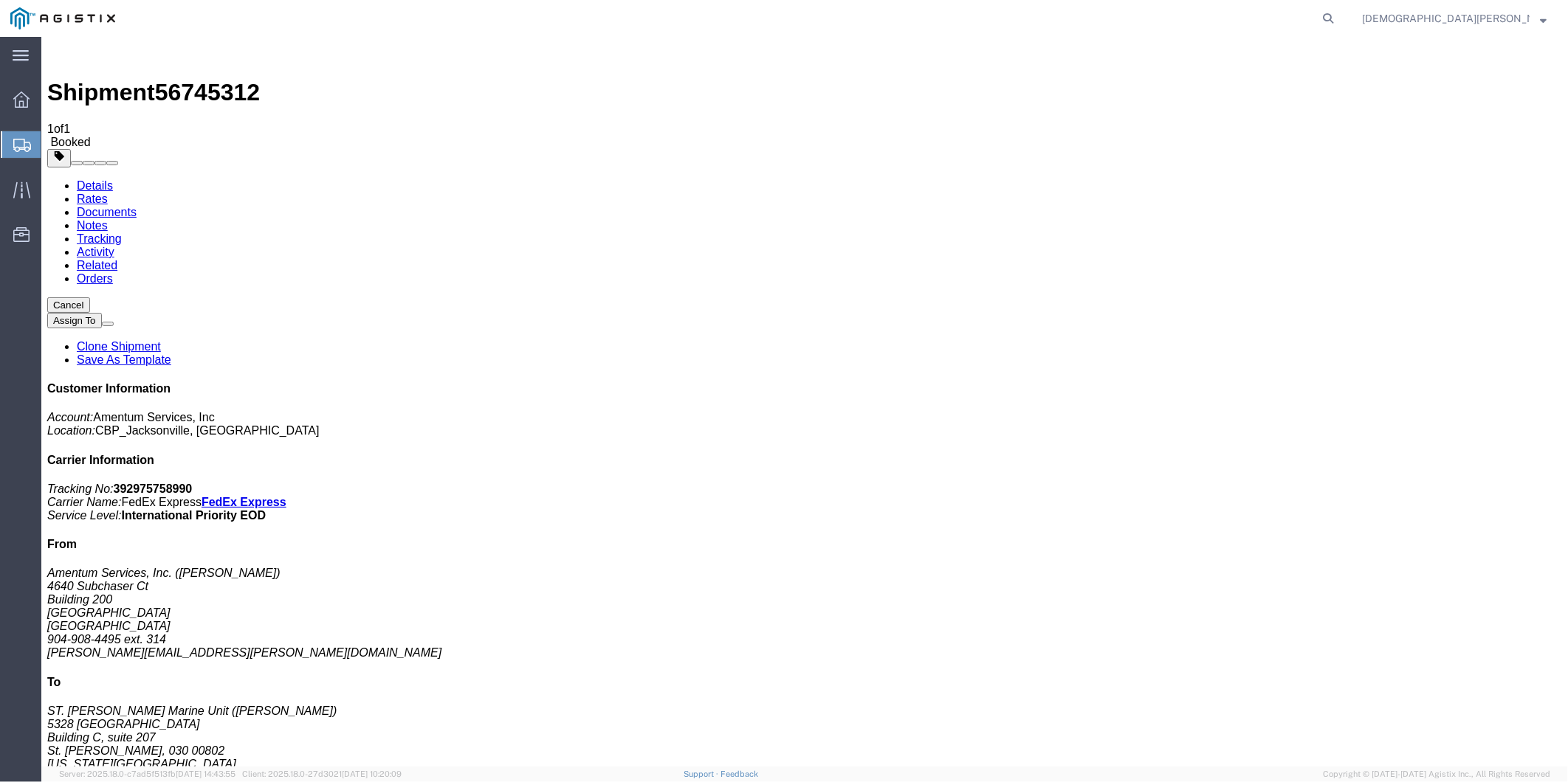
click at [135, 205] on link "Documents" at bounding box center [106, 211] width 60 height 12
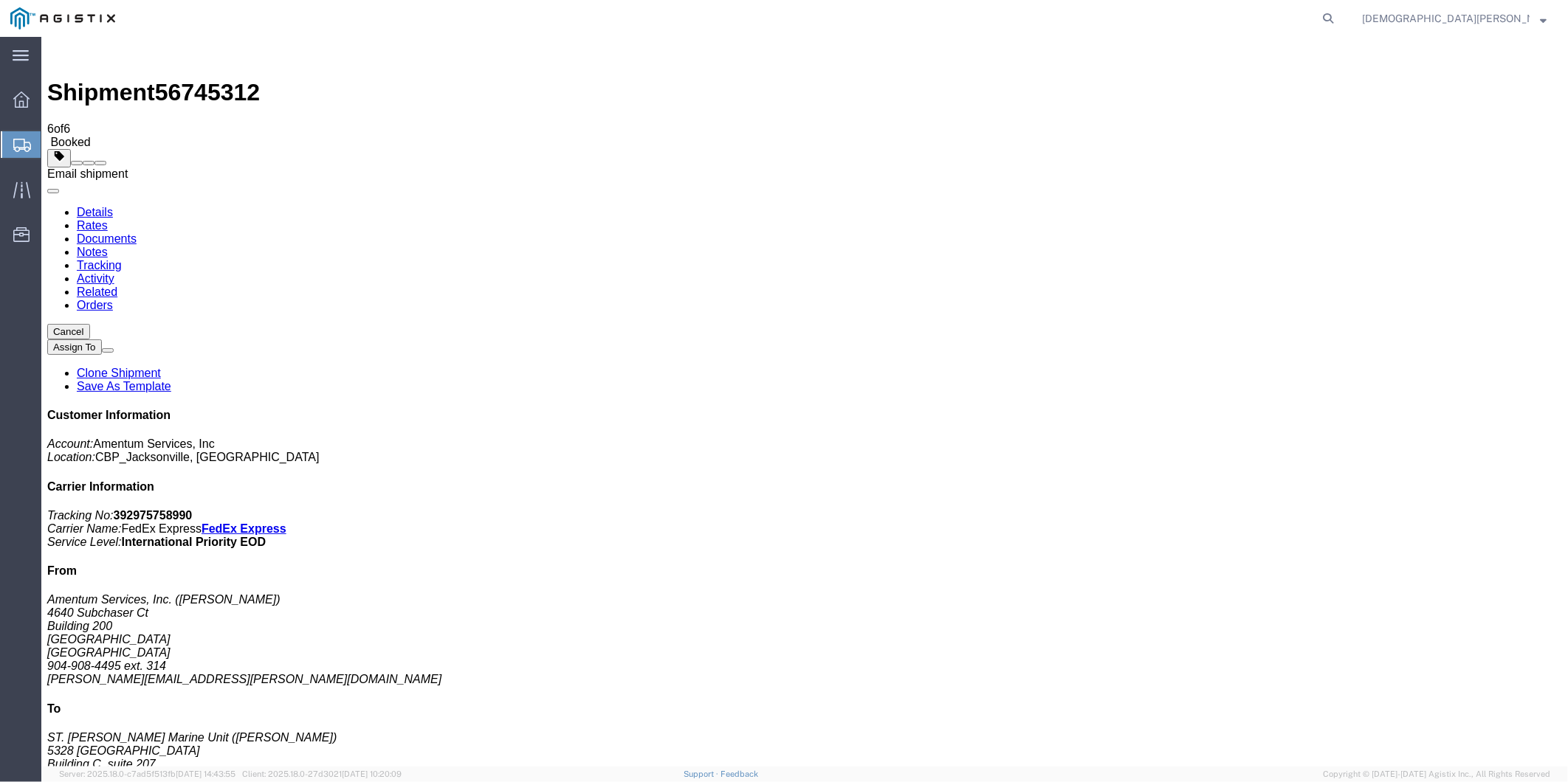
click at [100, 162] on span at bounding box center [100, 162] width 0 height 0
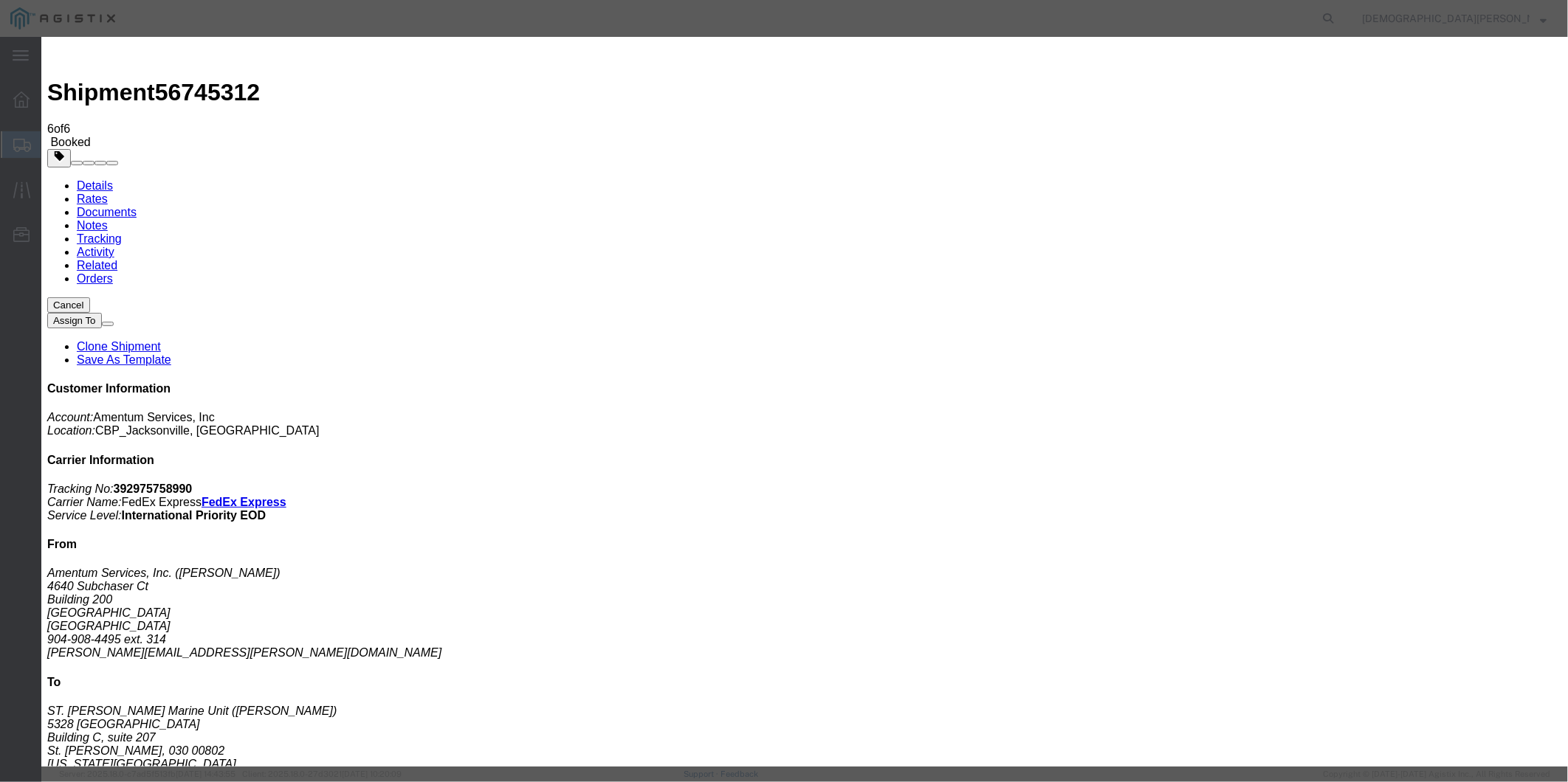
type input "amentum@Craneww.com"
checkbox input "true"
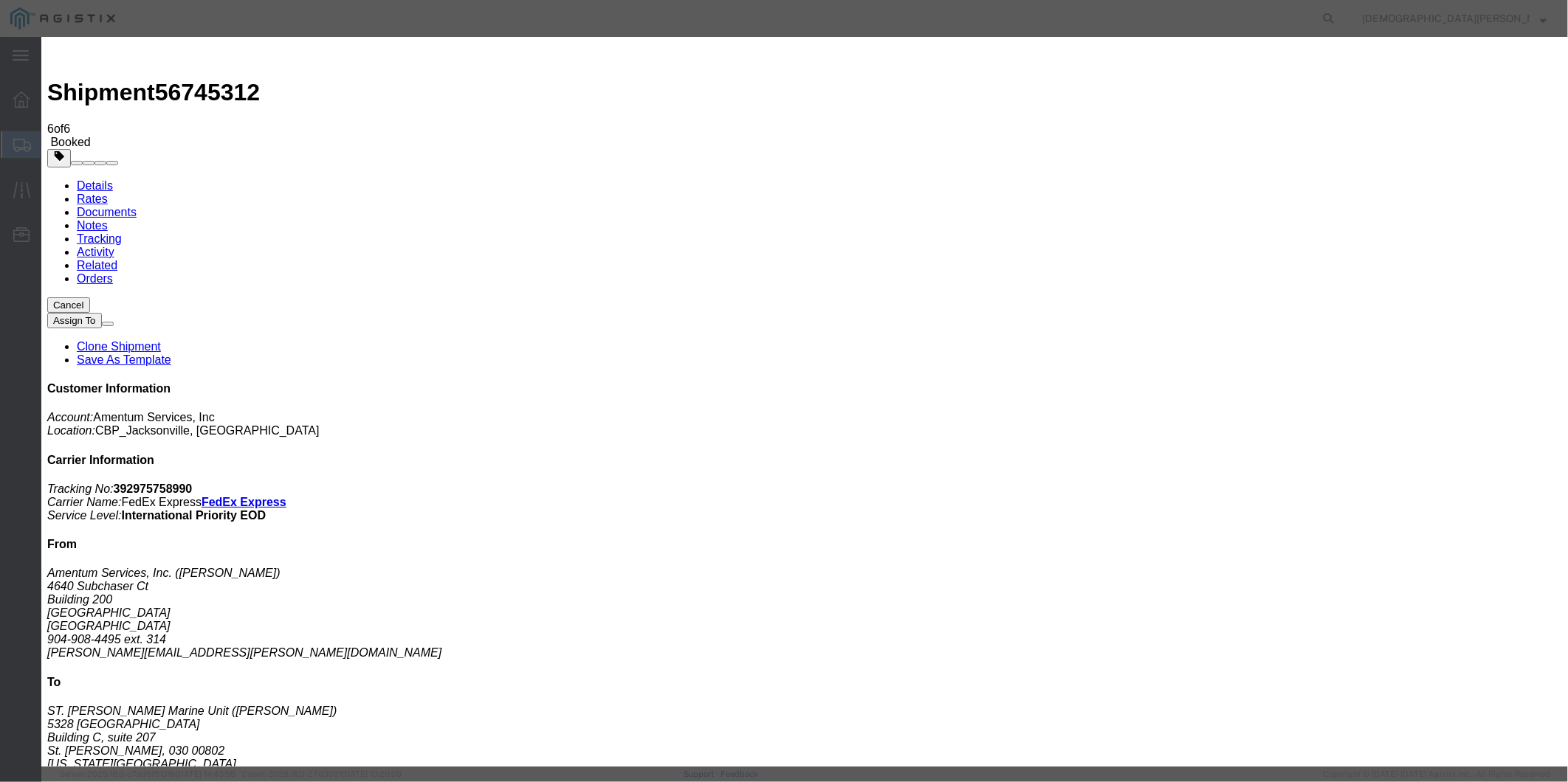
checkbox input "true"
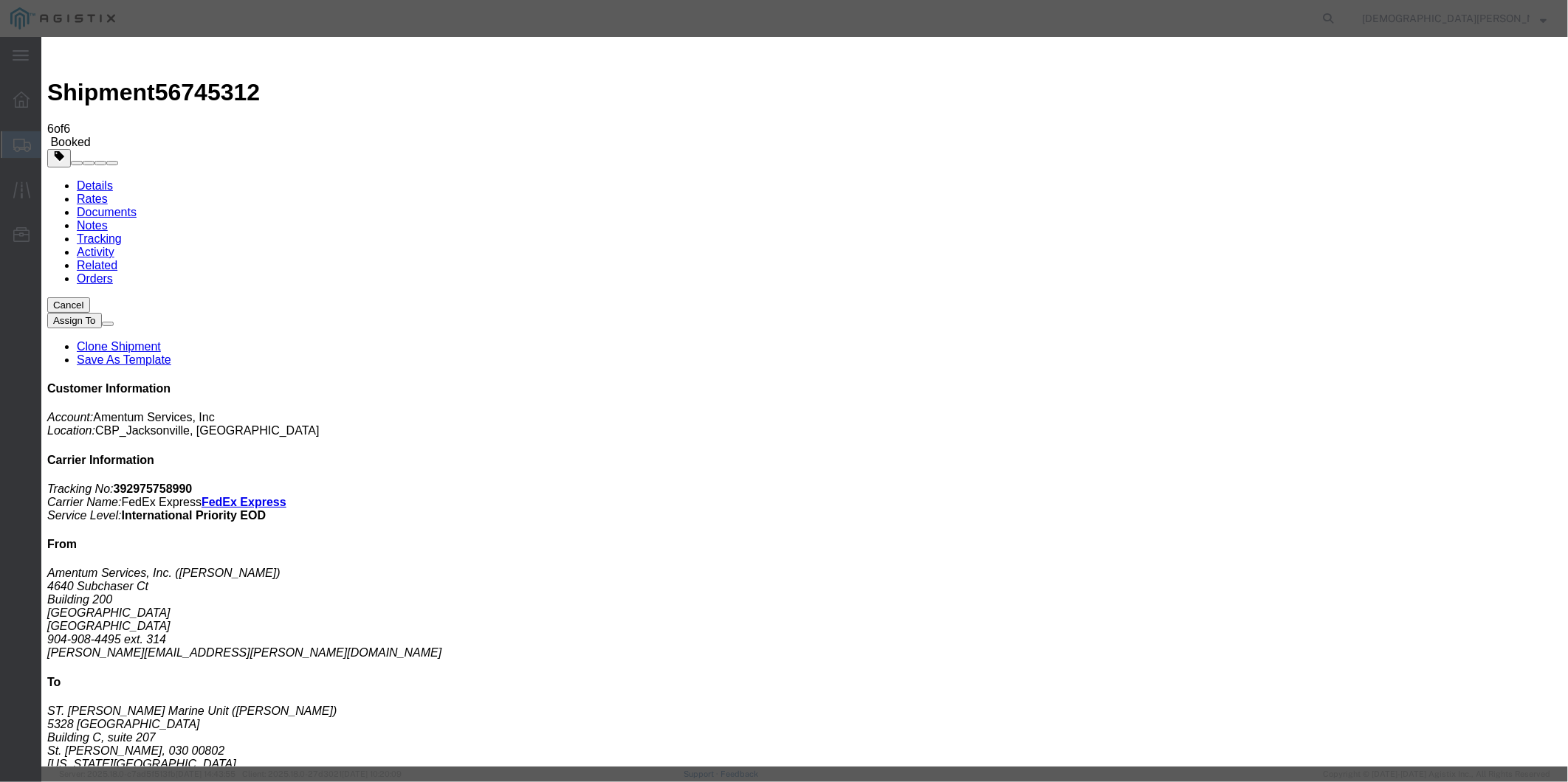
checkbox input "true"
type textarea "AES ONLY FILE"
